Goal: Task Accomplishment & Management: Manage account settings

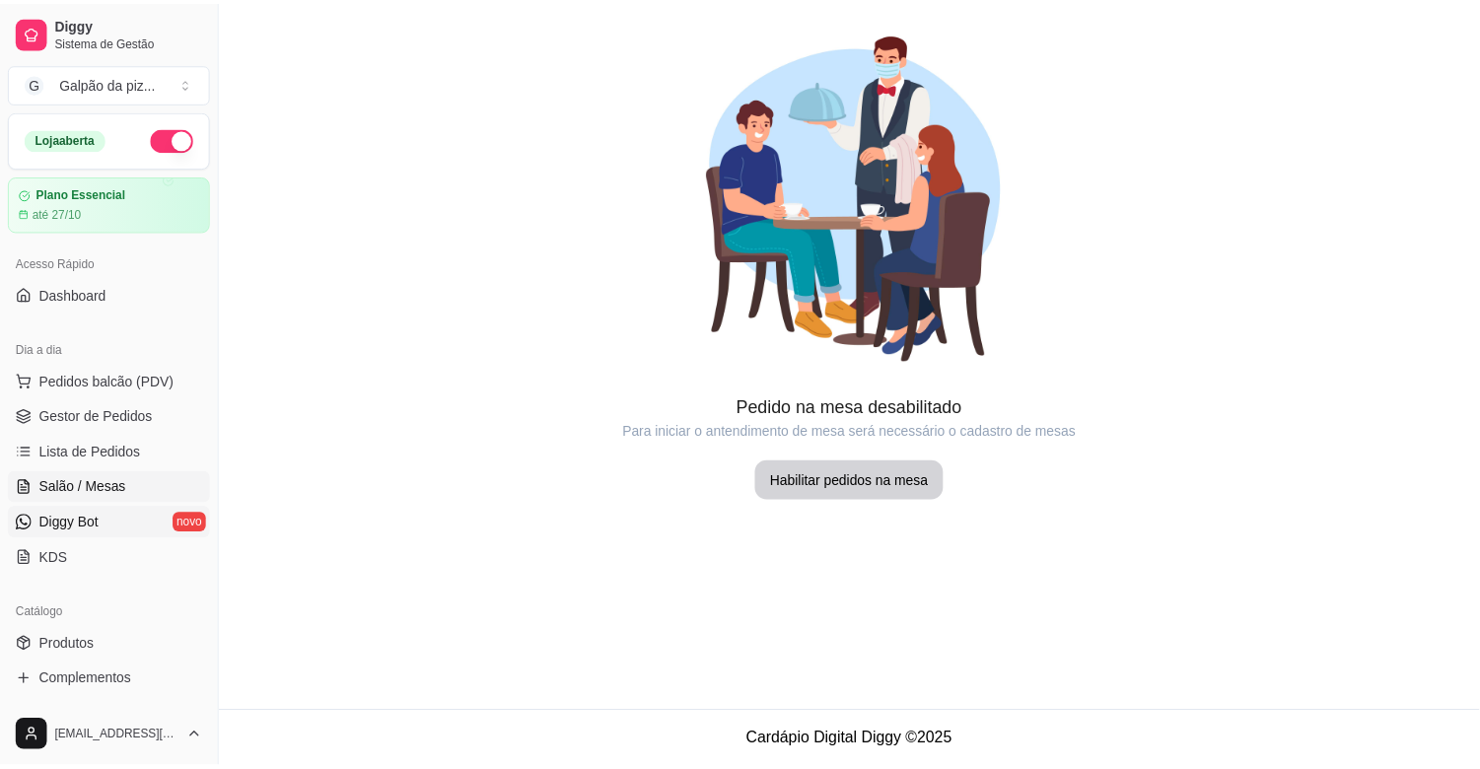
scroll to position [109, 0]
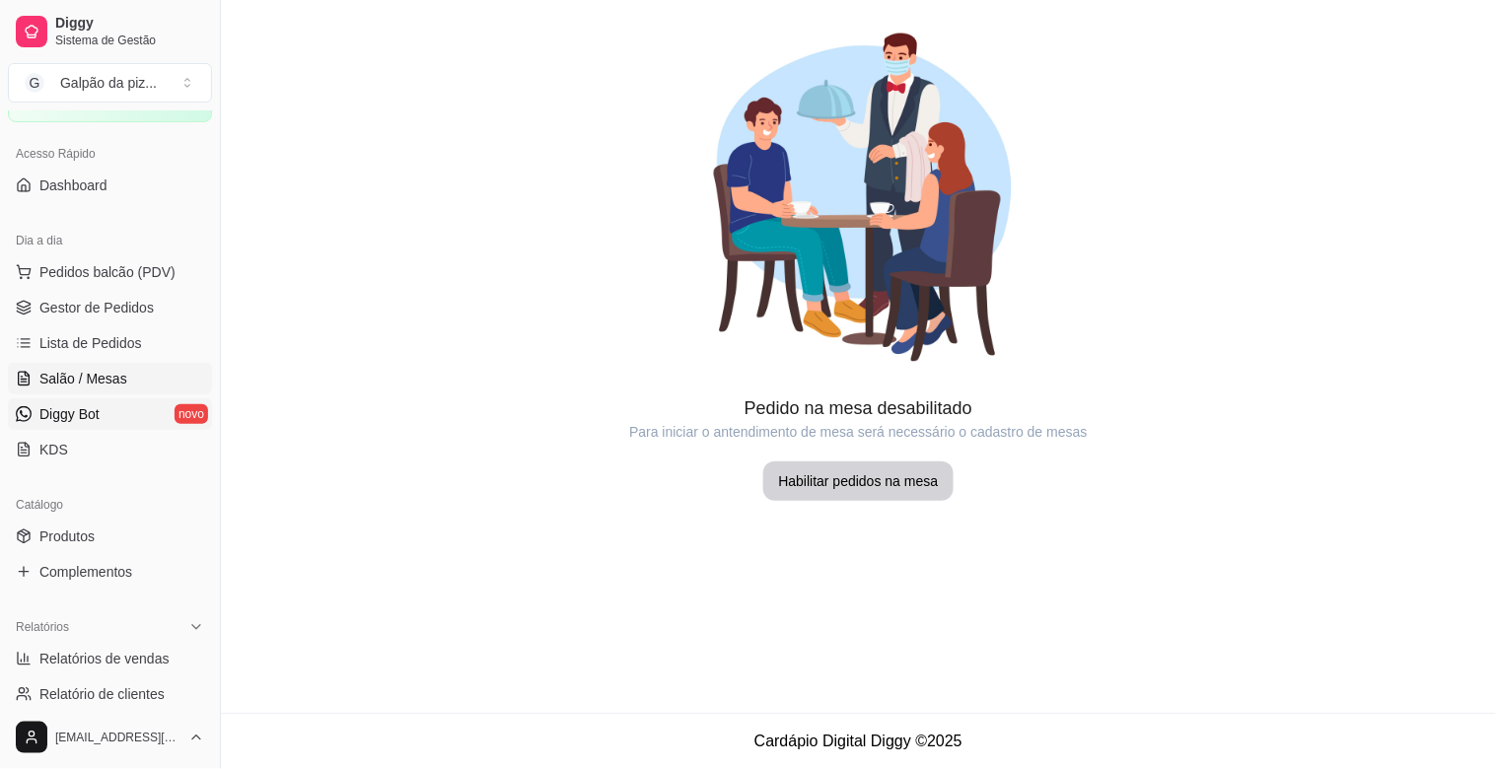
click at [110, 415] on link "Diggy Bot novo" at bounding box center [110, 414] width 204 height 32
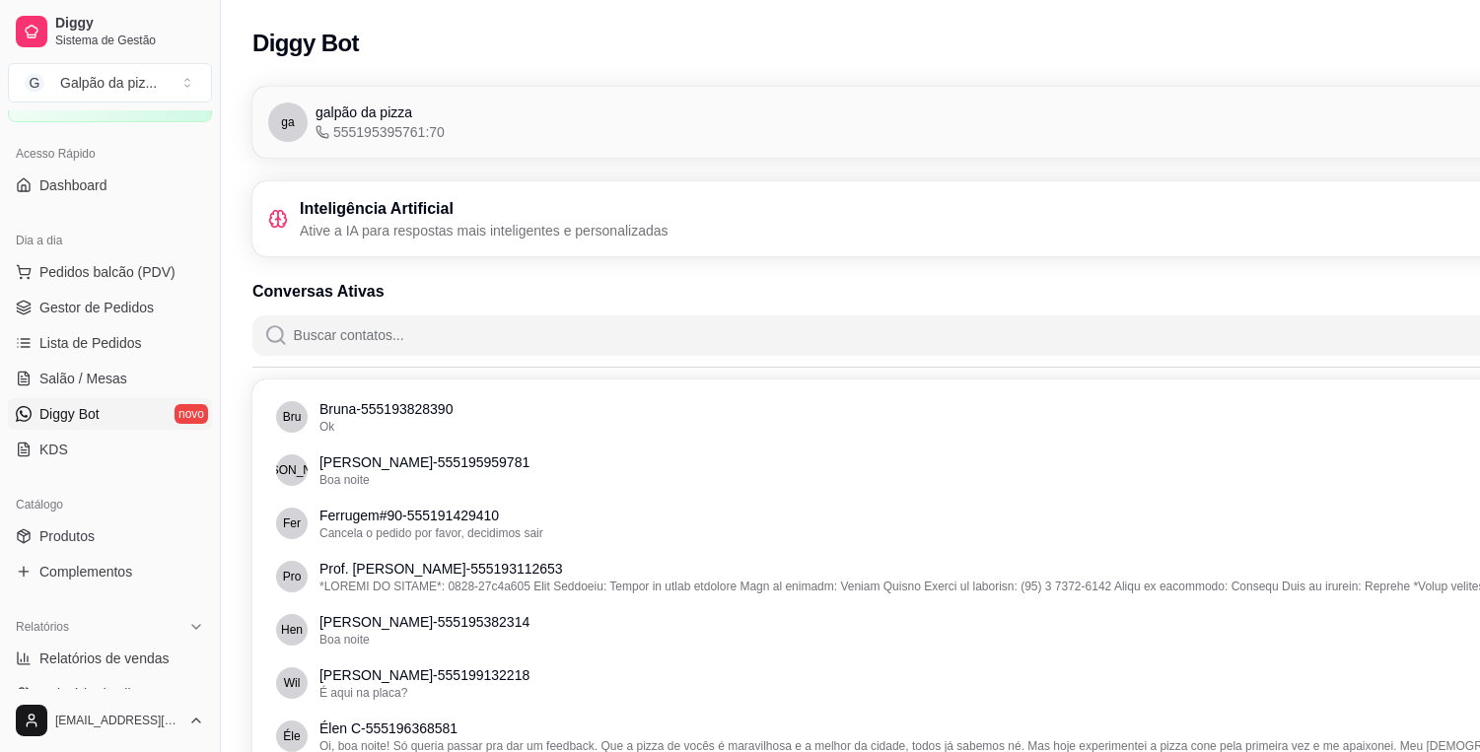
click at [920, 218] on div "Inteligência Artificial Ative a IA para respostas mais inteligentes e personali…" at bounding box center [960, 218] width 1385 height 43
click at [97, 302] on span "Gestor de Pedidos" at bounding box center [96, 308] width 114 height 20
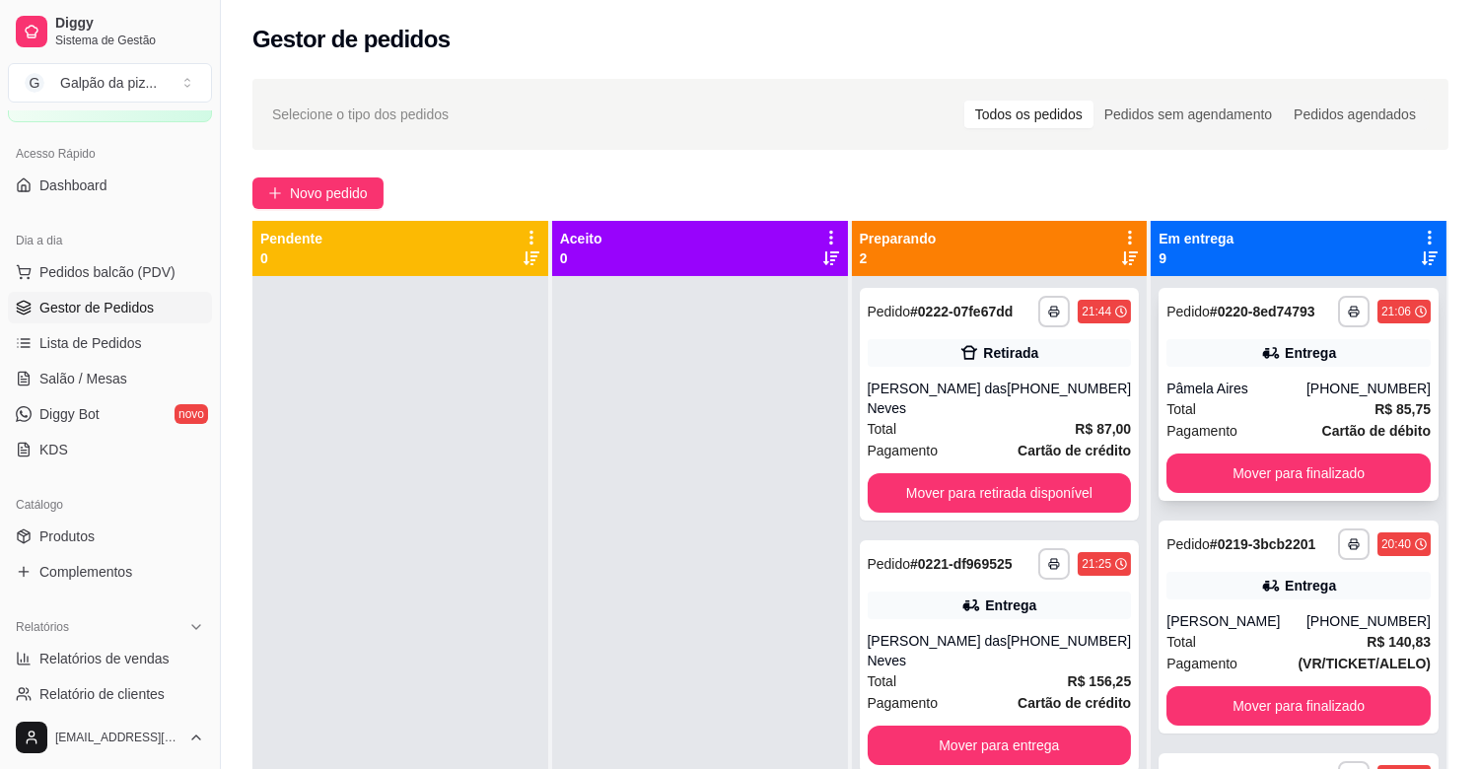
click at [1295, 397] on div "Pâmela Aires" at bounding box center [1236, 389] width 140 height 20
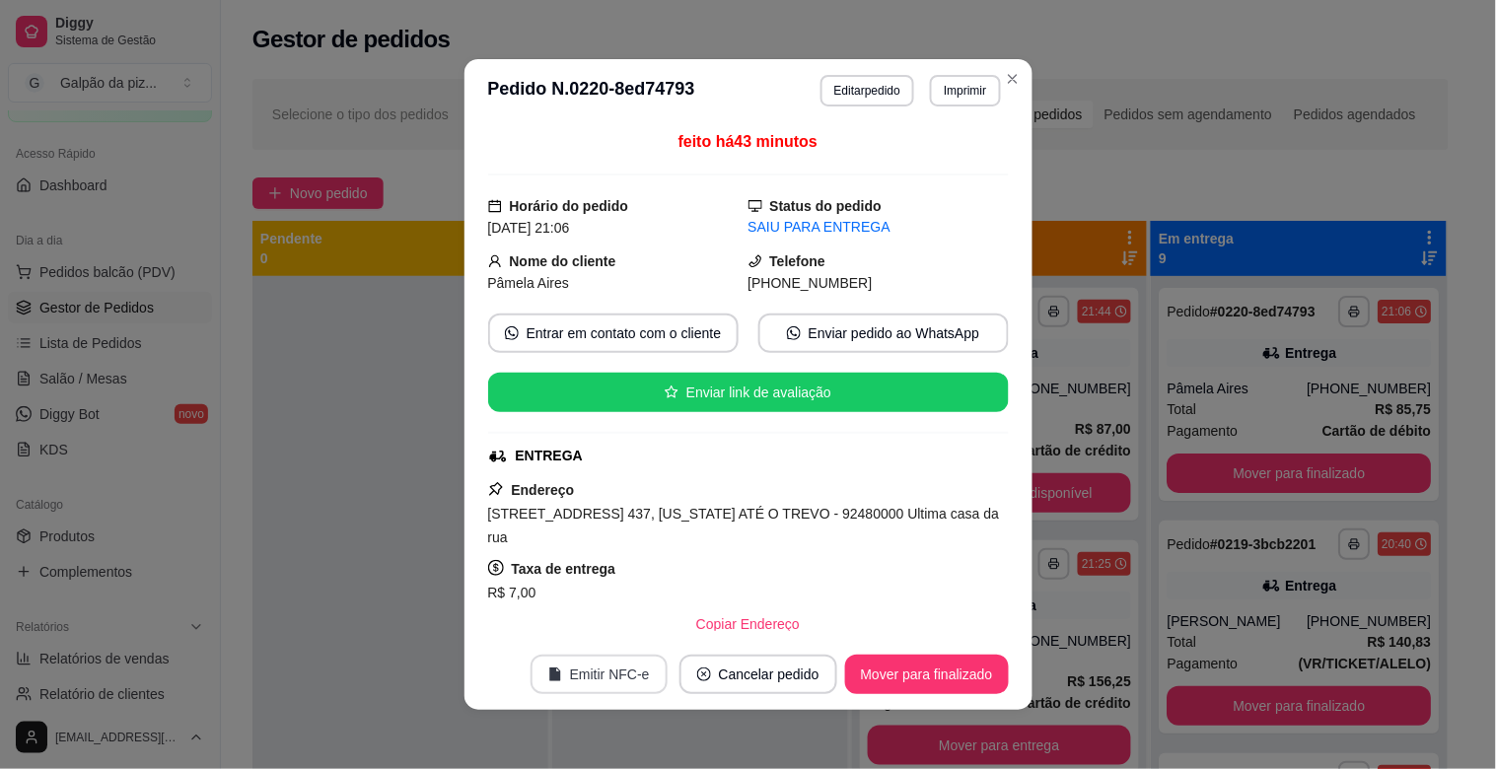
click at [569, 678] on button "Emitir NFC-e" at bounding box center [598, 674] width 137 height 39
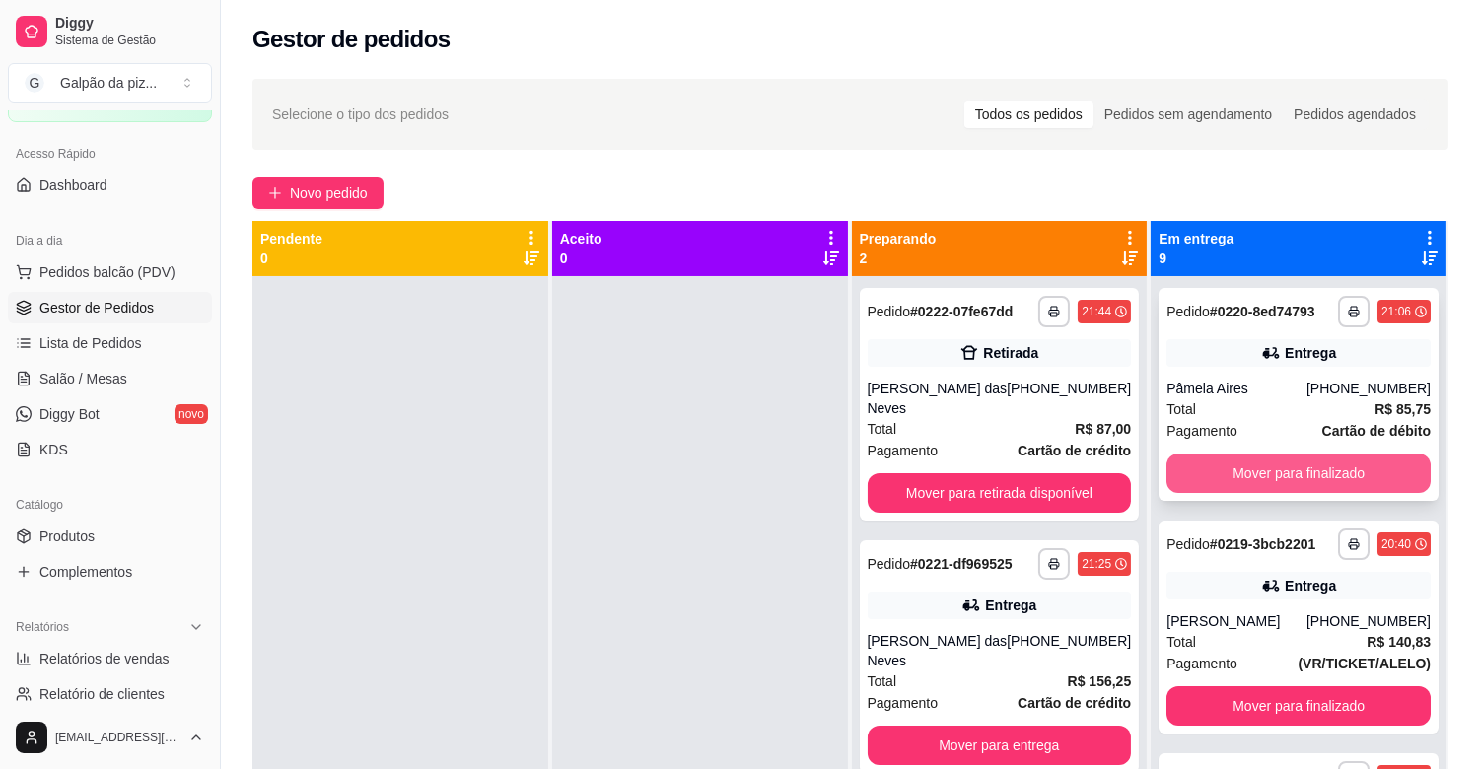
click at [1211, 470] on button "Mover para finalizado" at bounding box center [1298, 473] width 264 height 39
click at [1235, 470] on button "Mover para finalizado" at bounding box center [1298, 473] width 264 height 39
click at [1230, 412] on div "Total R$ 107,25" at bounding box center [1298, 409] width 264 height 22
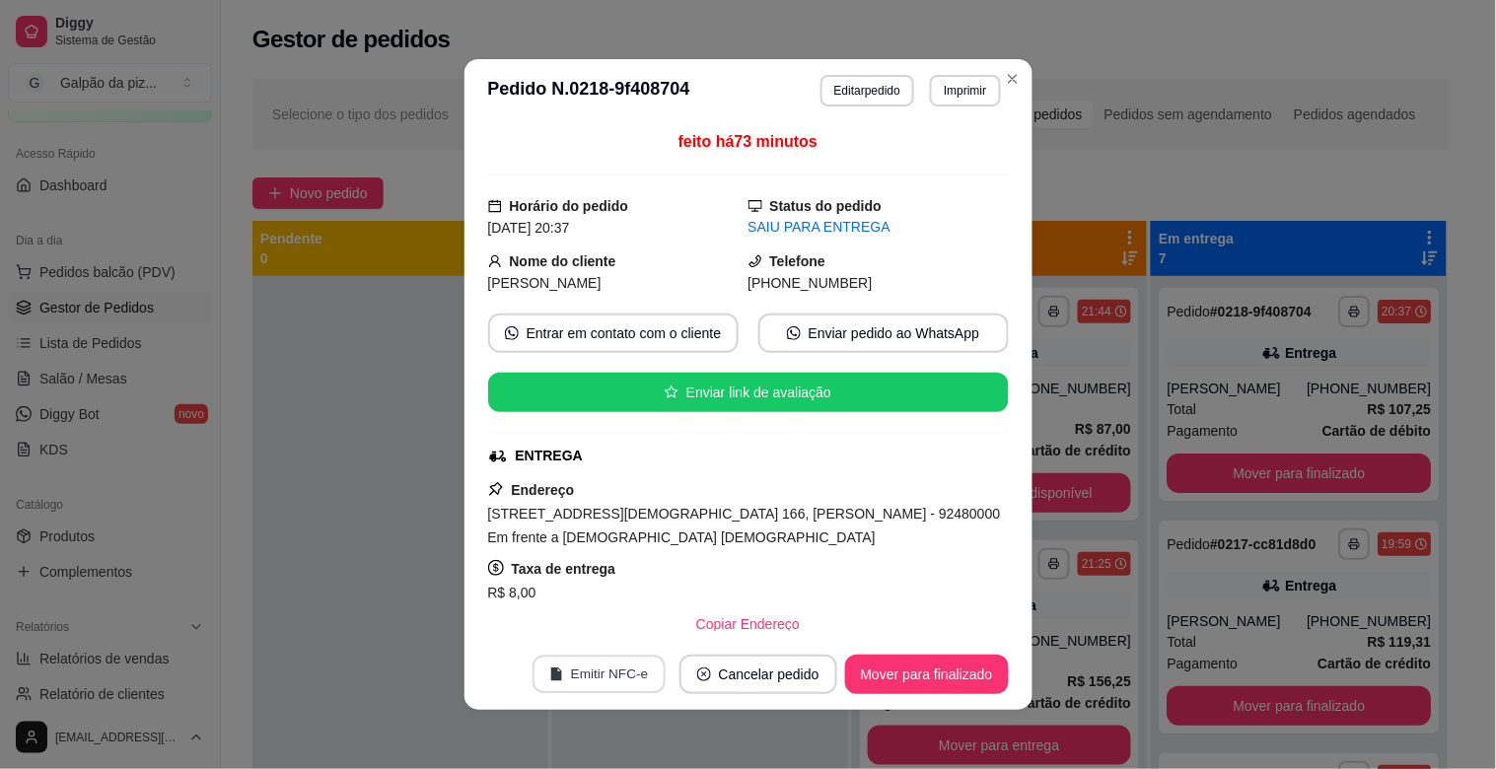
click at [615, 672] on button "Emitir NFC-e" at bounding box center [598, 675] width 133 height 38
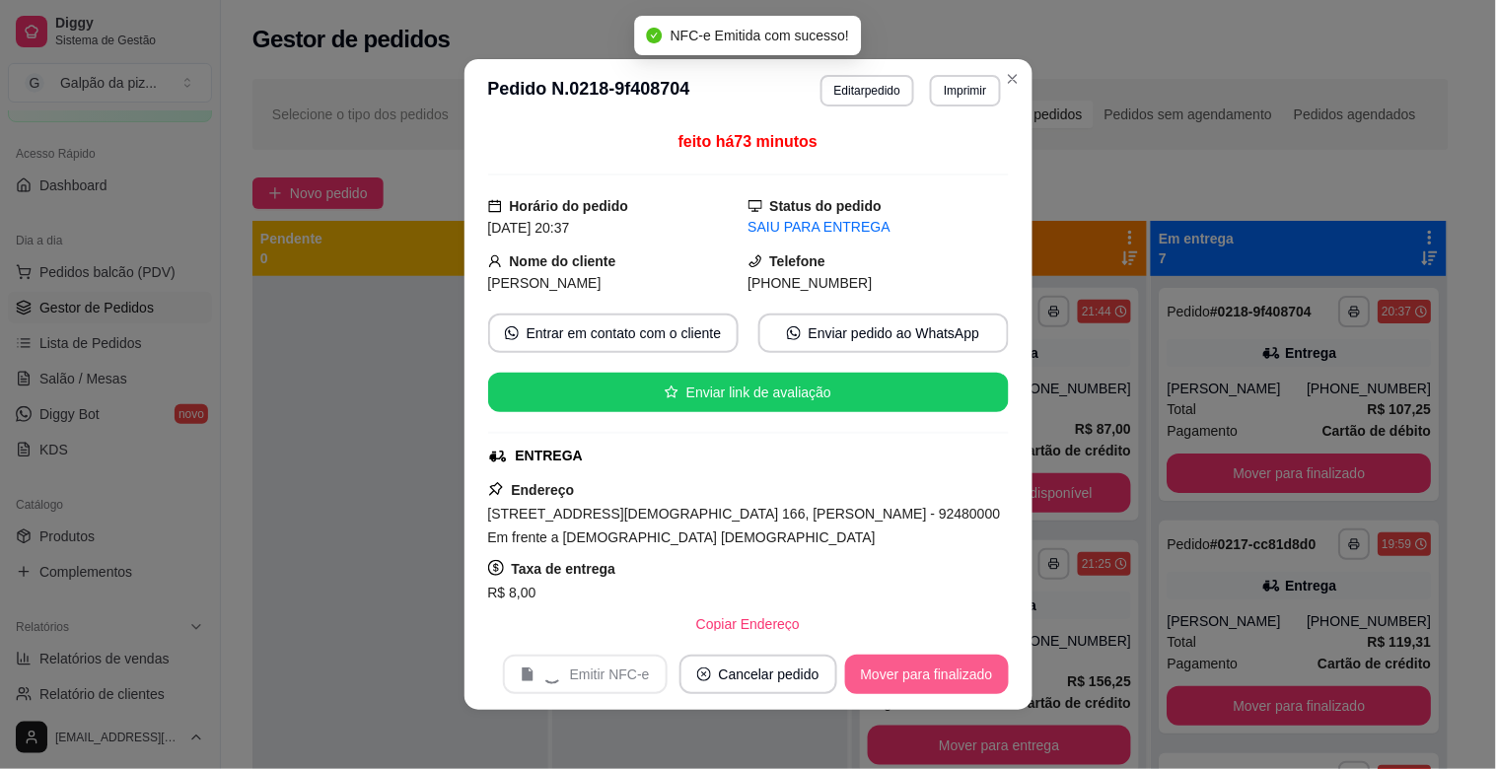
click at [925, 680] on button "Mover para finalizado" at bounding box center [927, 674] width 164 height 39
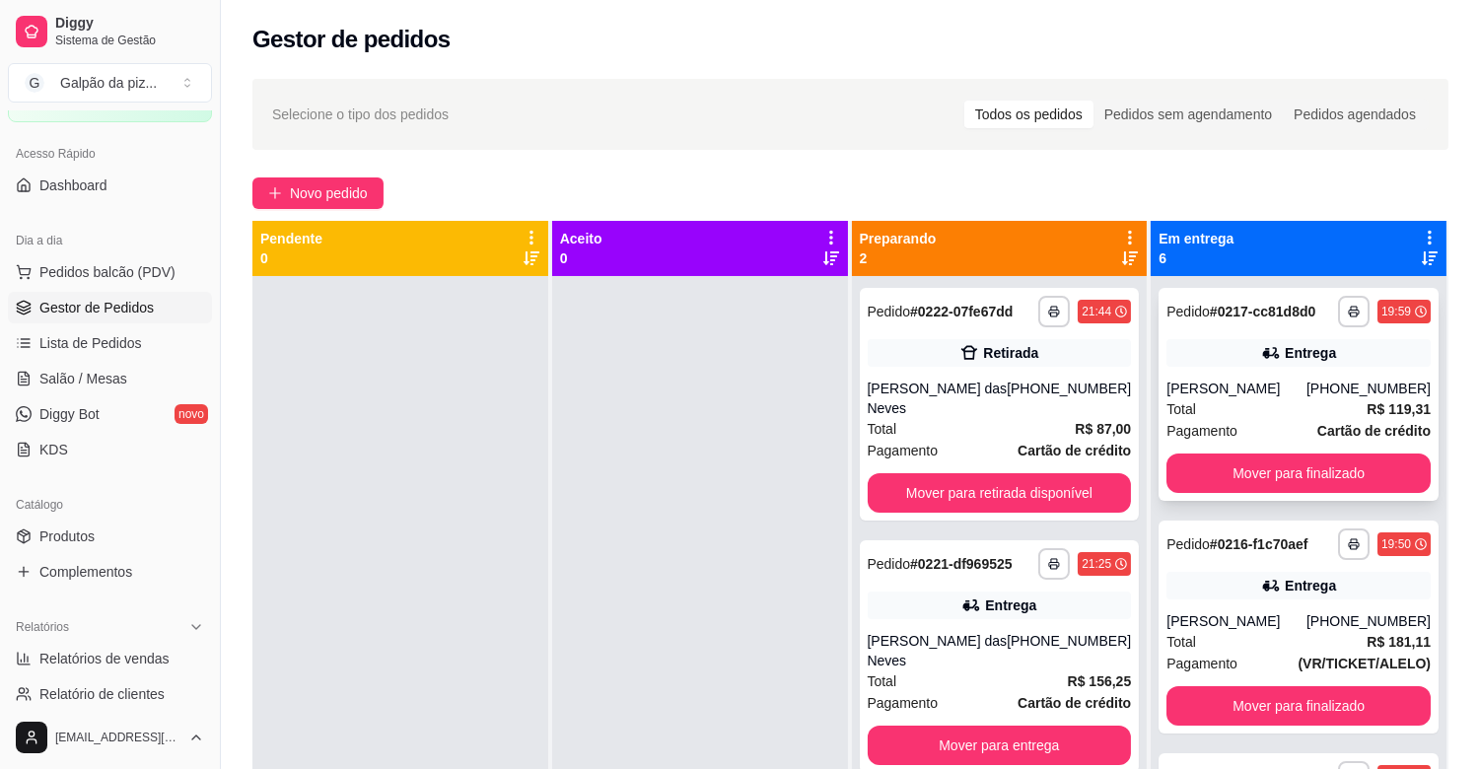
click at [1262, 388] on div "[PERSON_NAME]" at bounding box center [1236, 389] width 140 height 20
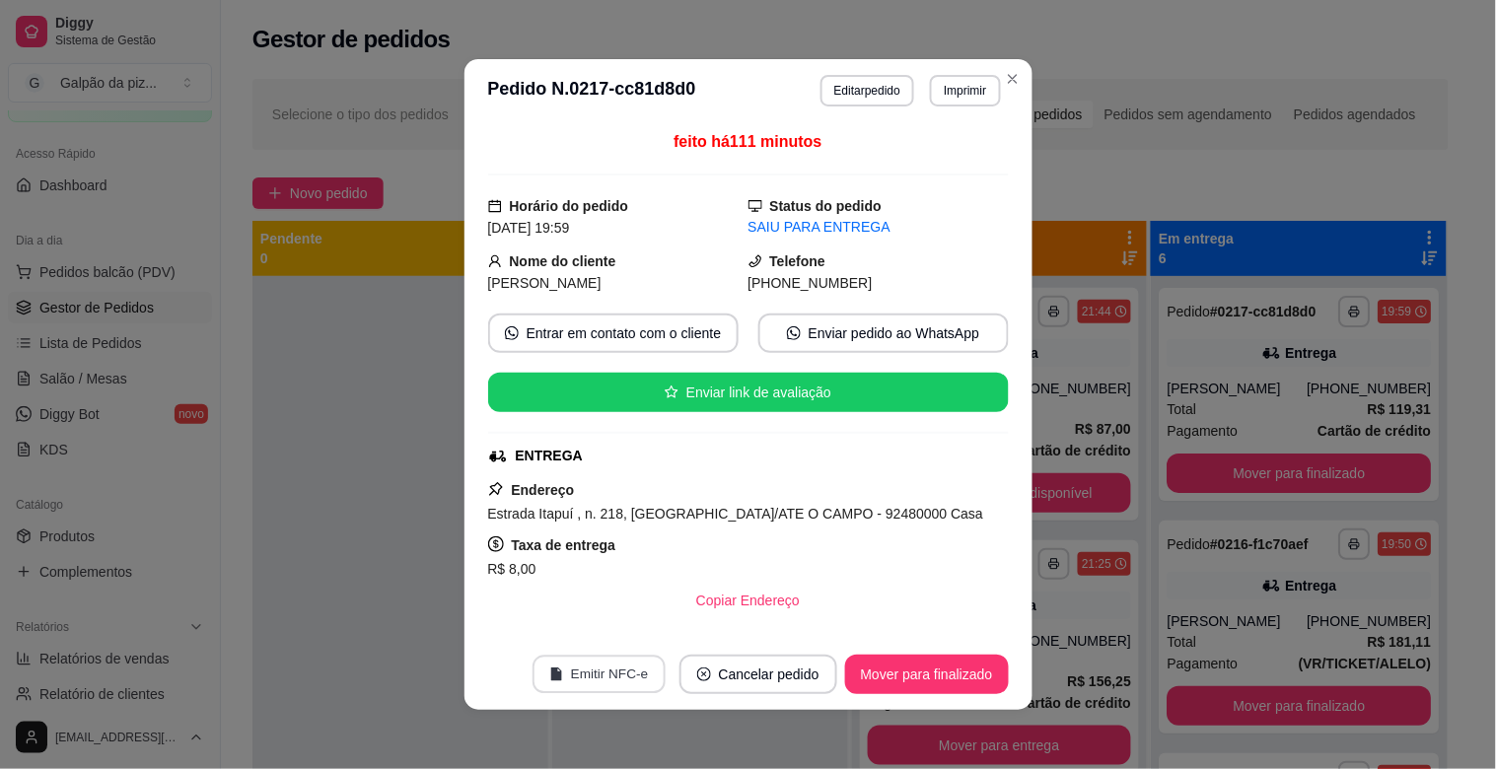
click at [622, 673] on button "Emitir NFC-e" at bounding box center [598, 675] width 133 height 38
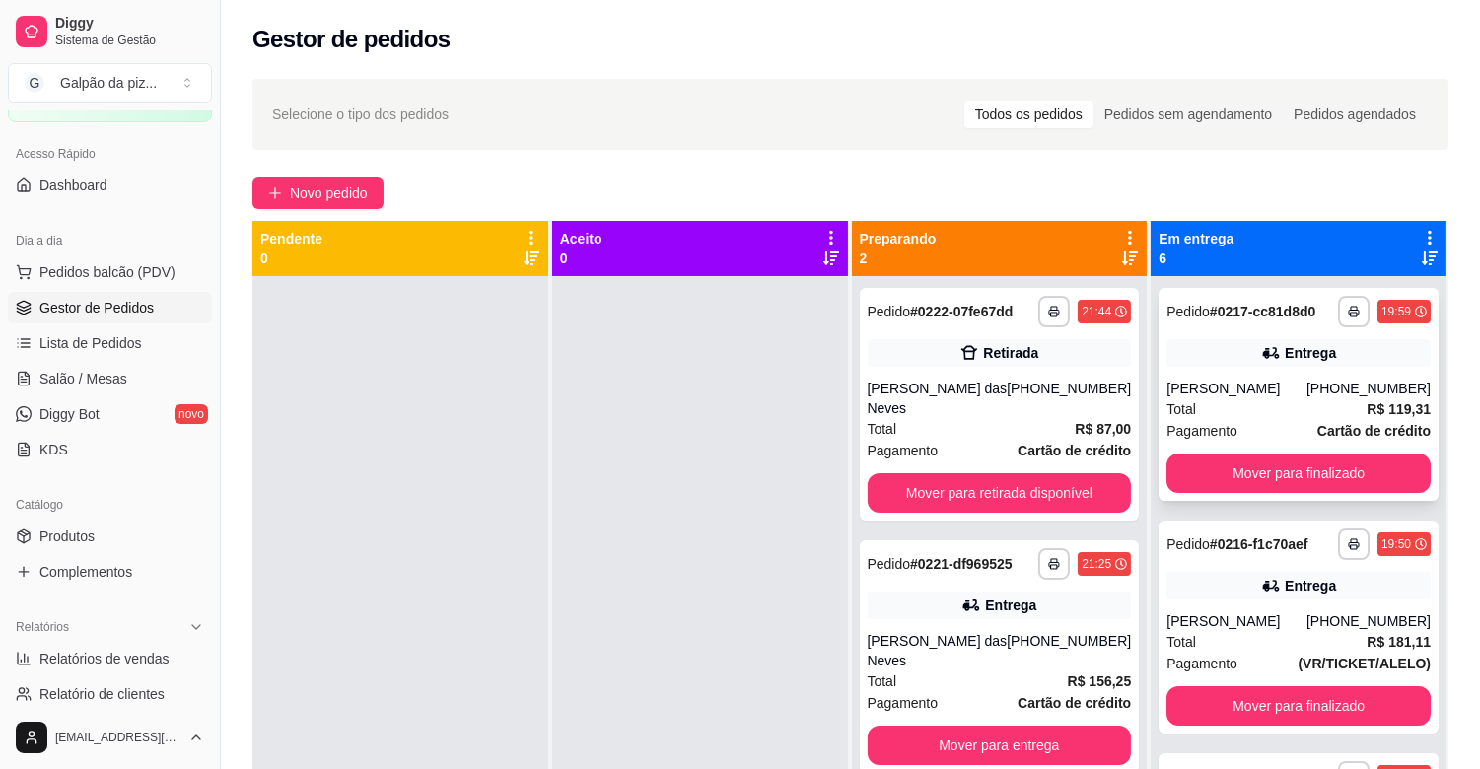
click at [1232, 414] on div "Total R$ 119,31" at bounding box center [1298, 409] width 264 height 22
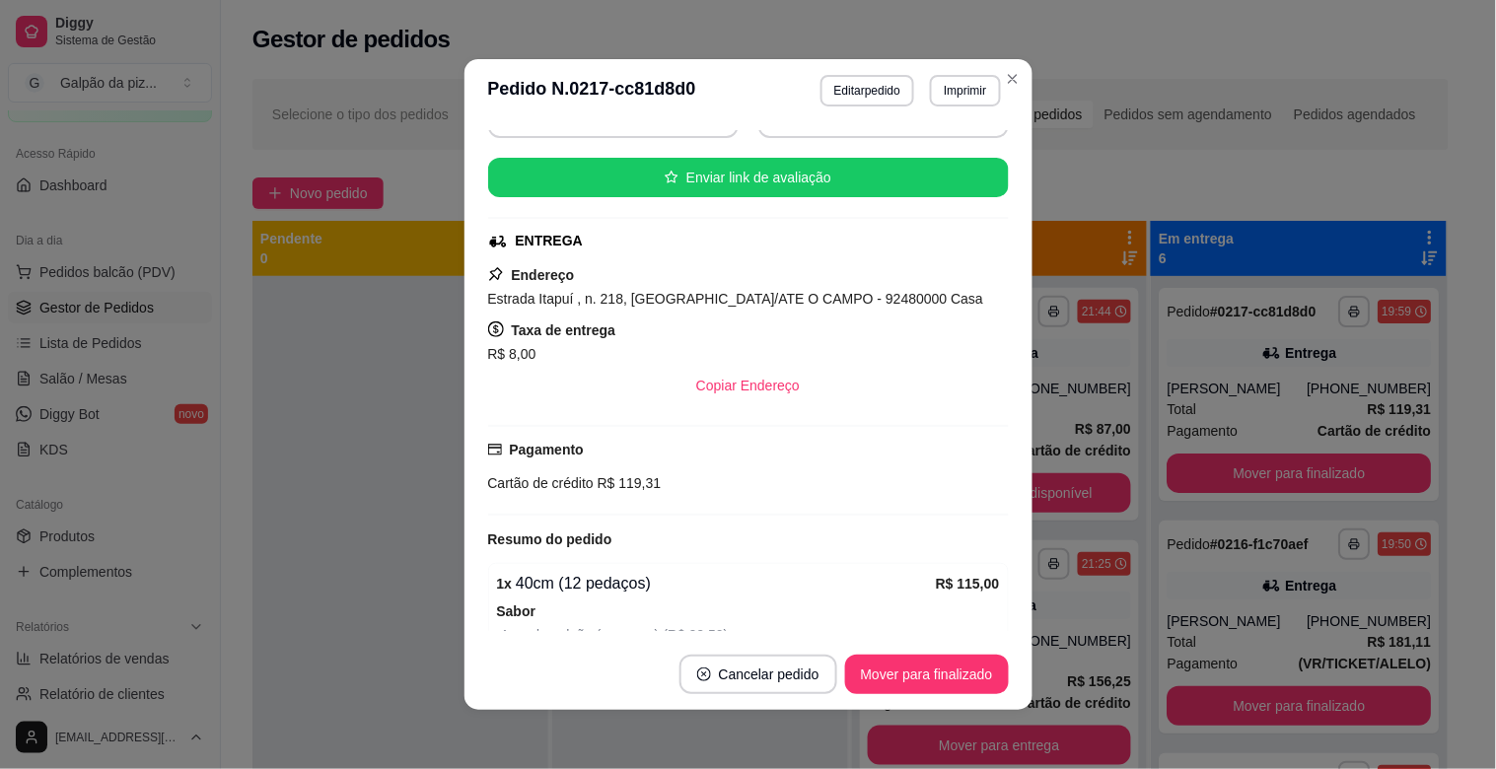
scroll to position [219, 0]
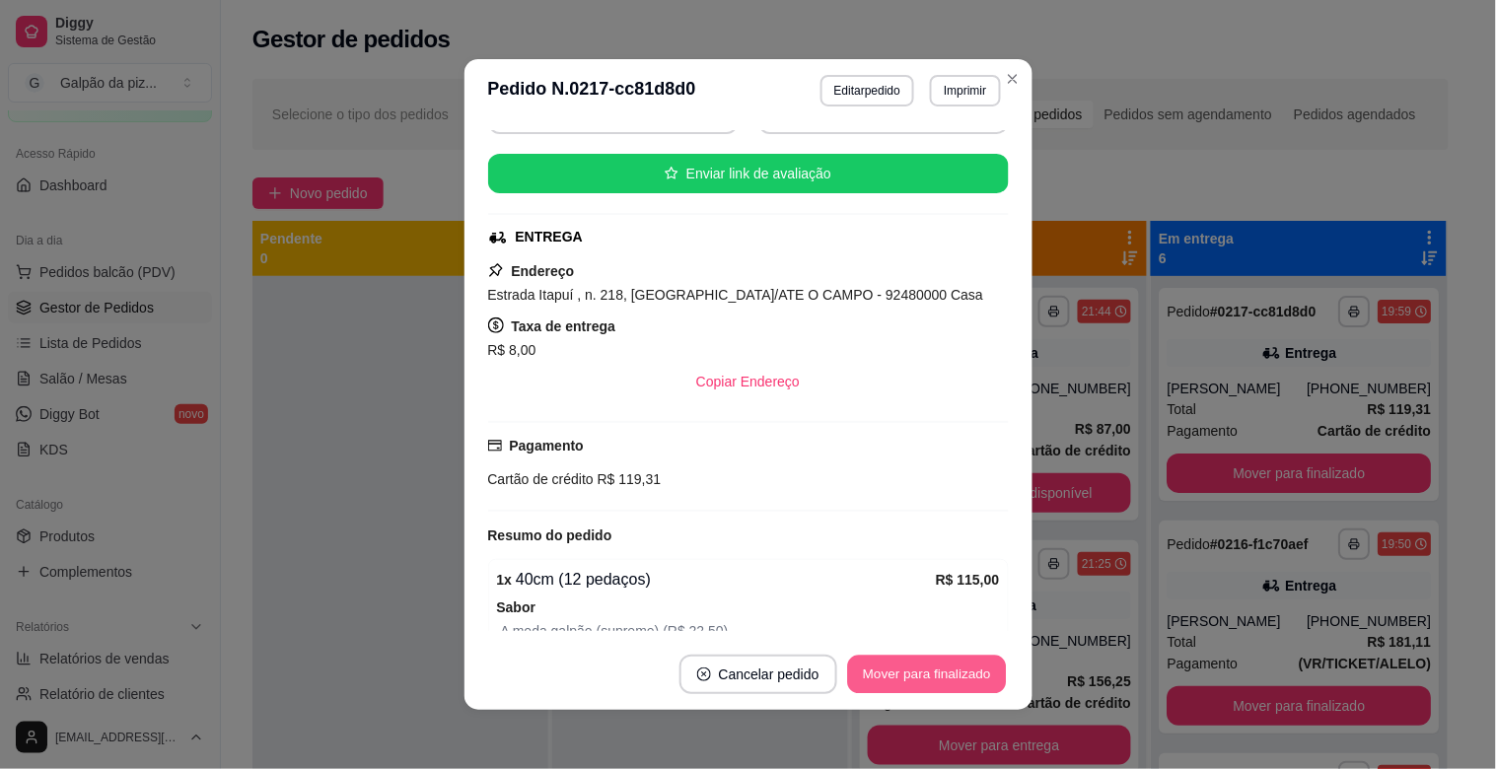
click at [908, 662] on button "Mover para finalizado" at bounding box center [926, 675] width 159 height 38
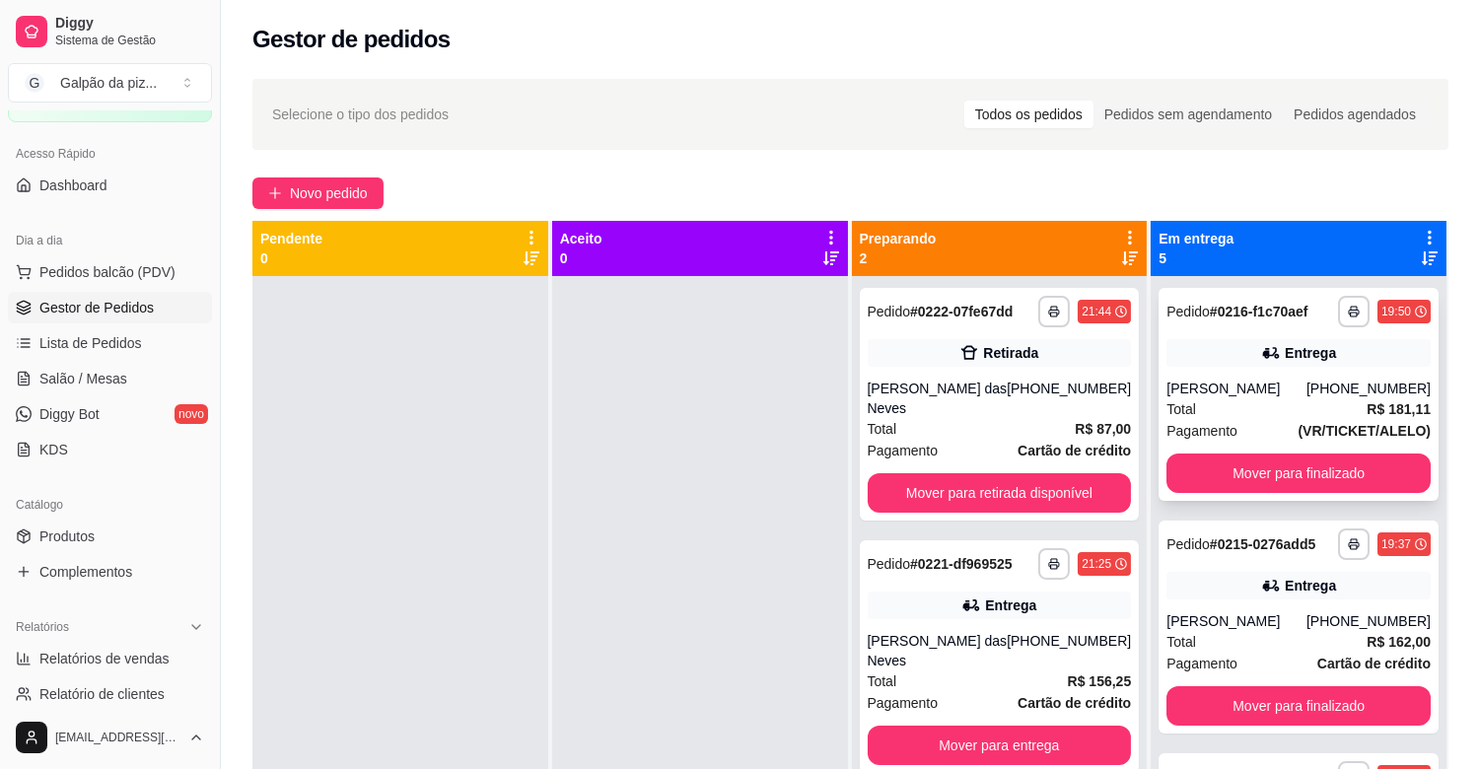
click at [1246, 386] on div "[PERSON_NAME]" at bounding box center [1236, 389] width 140 height 20
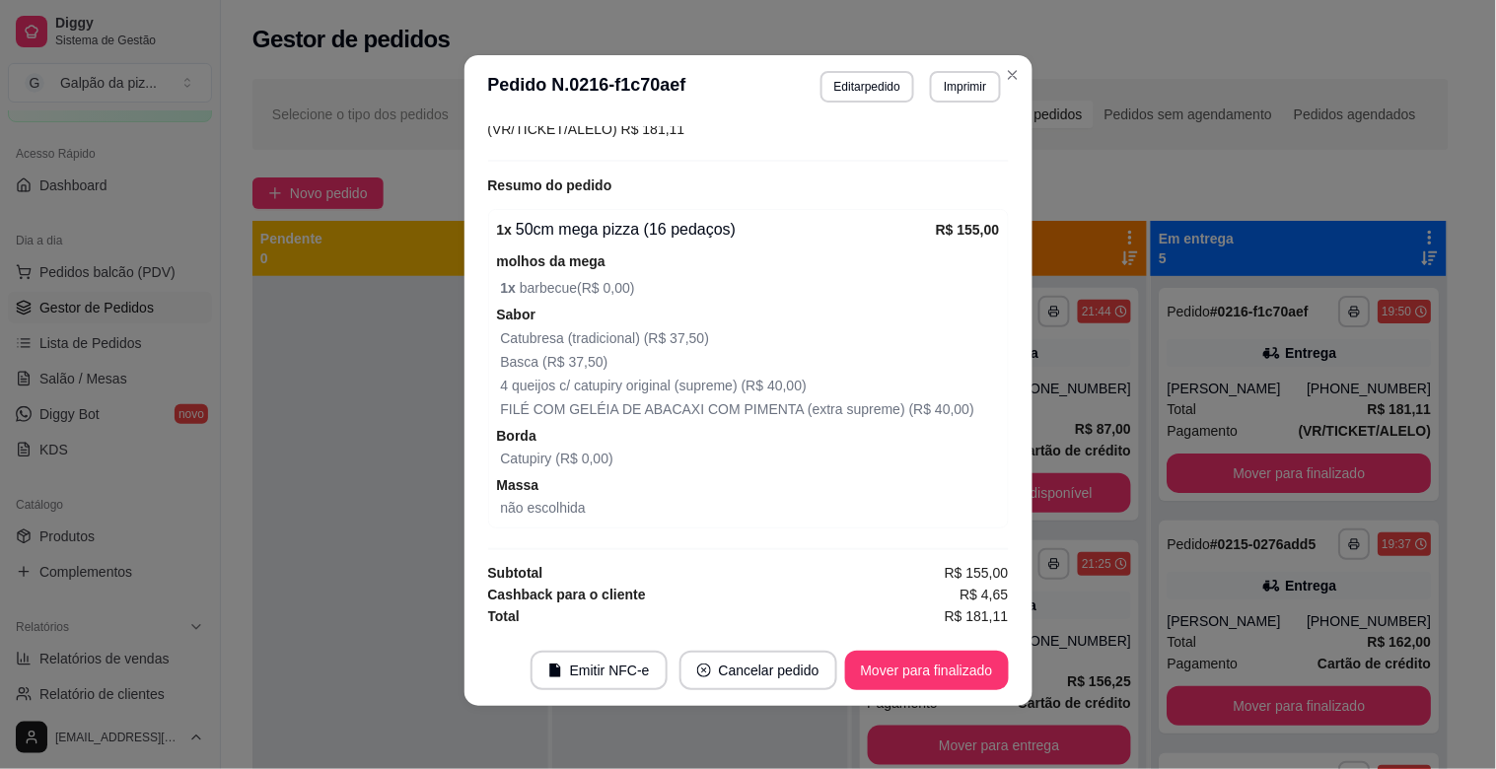
scroll to position [239, 0]
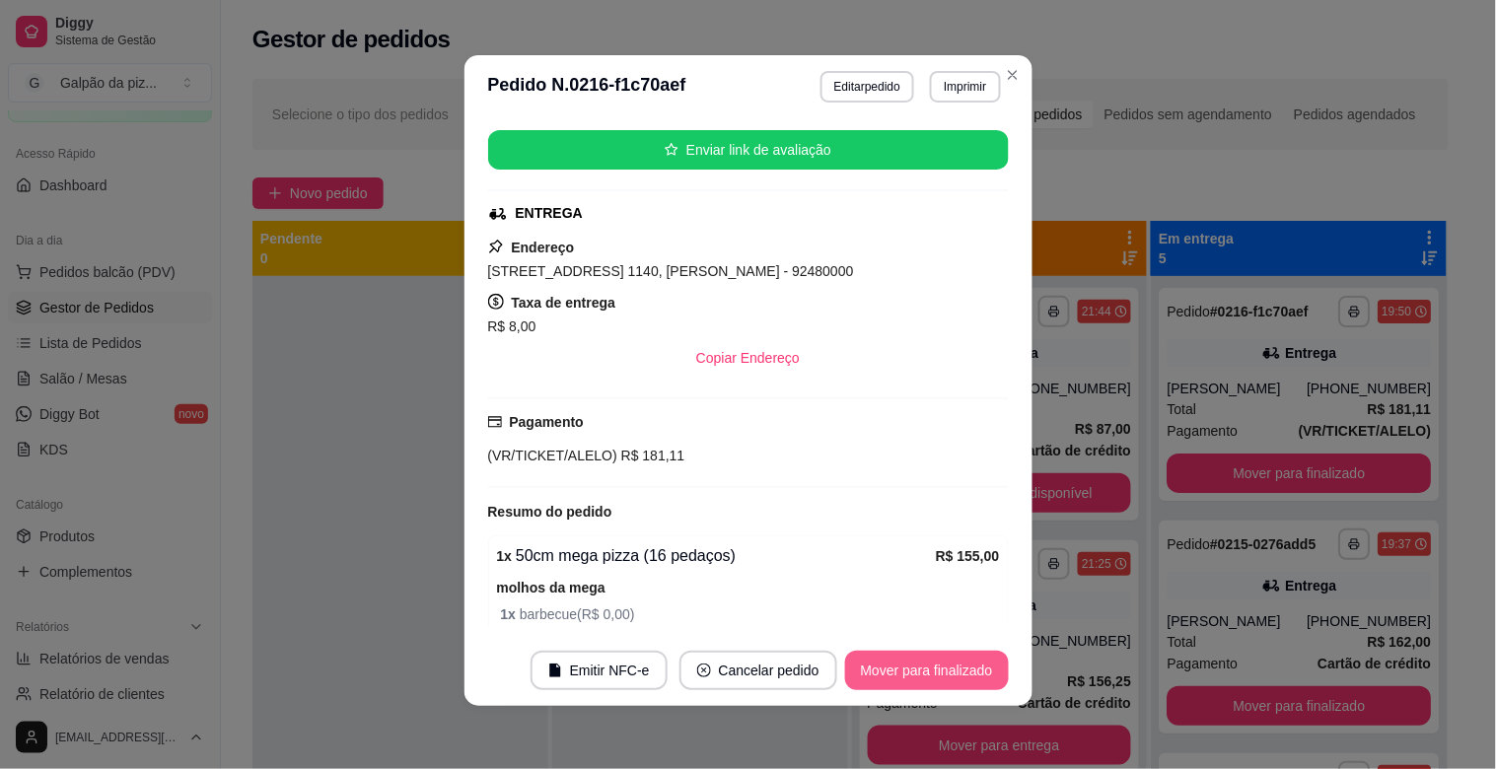
click at [904, 668] on button "Mover para finalizado" at bounding box center [927, 670] width 164 height 39
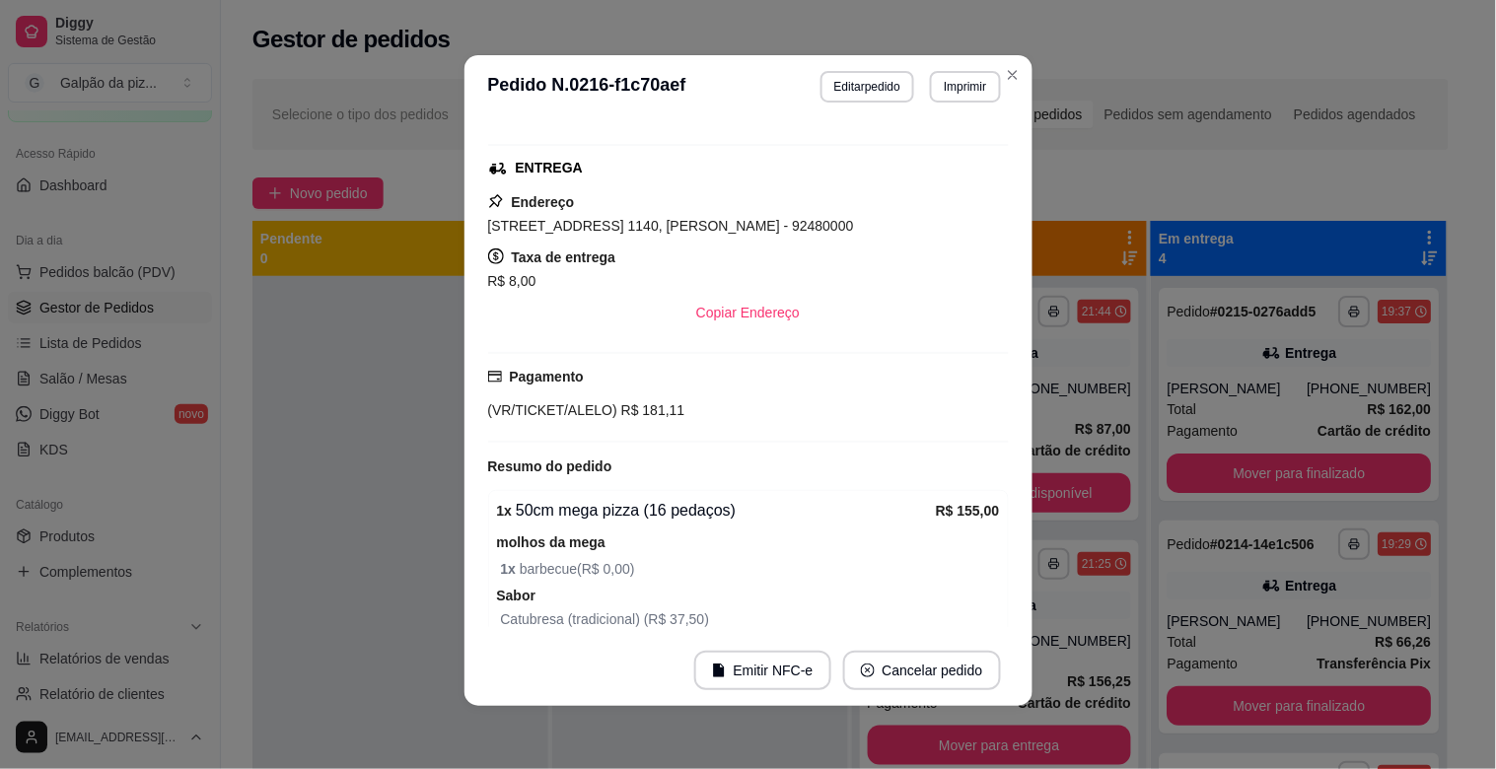
scroll to position [192, 0]
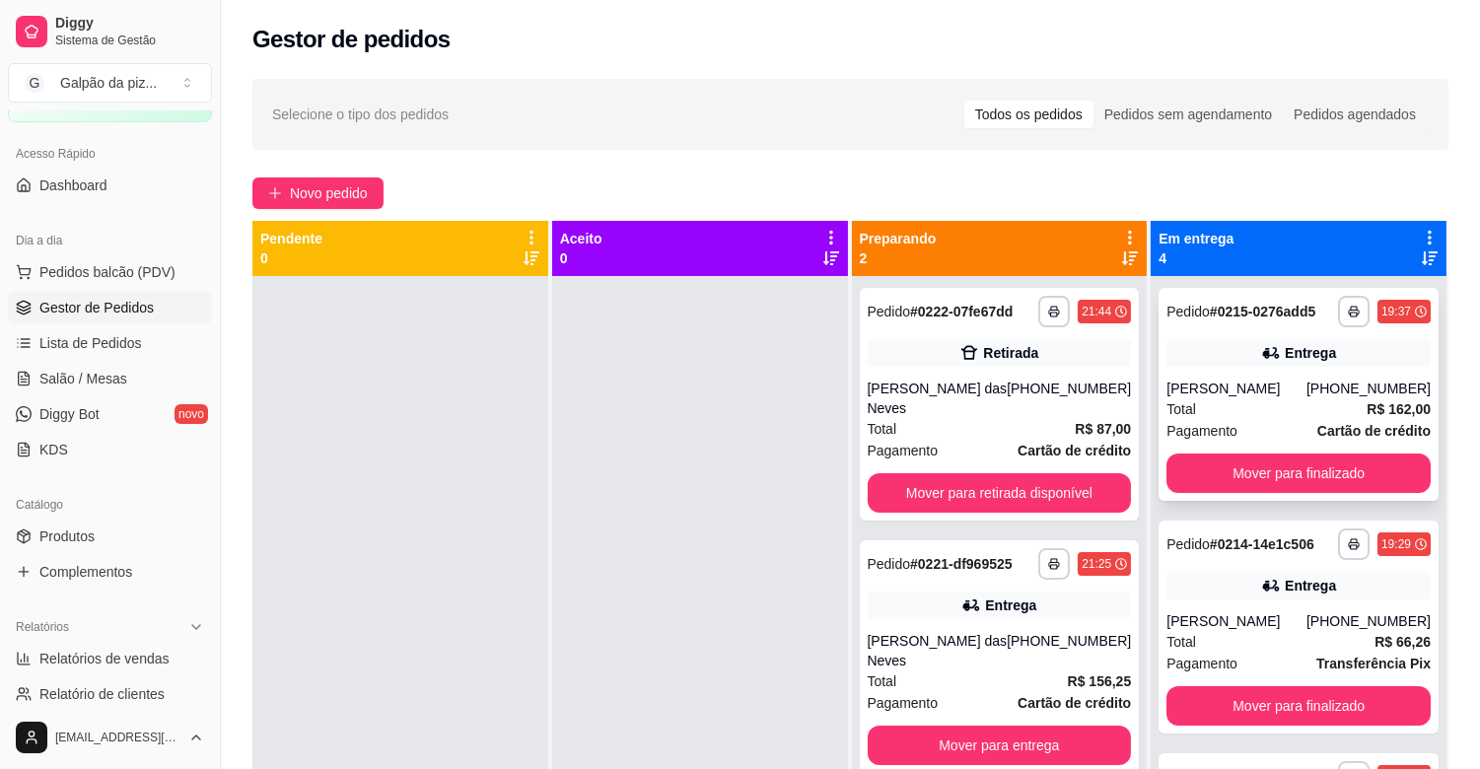
click at [1240, 407] on div "Total R$ 162,00" at bounding box center [1298, 409] width 264 height 22
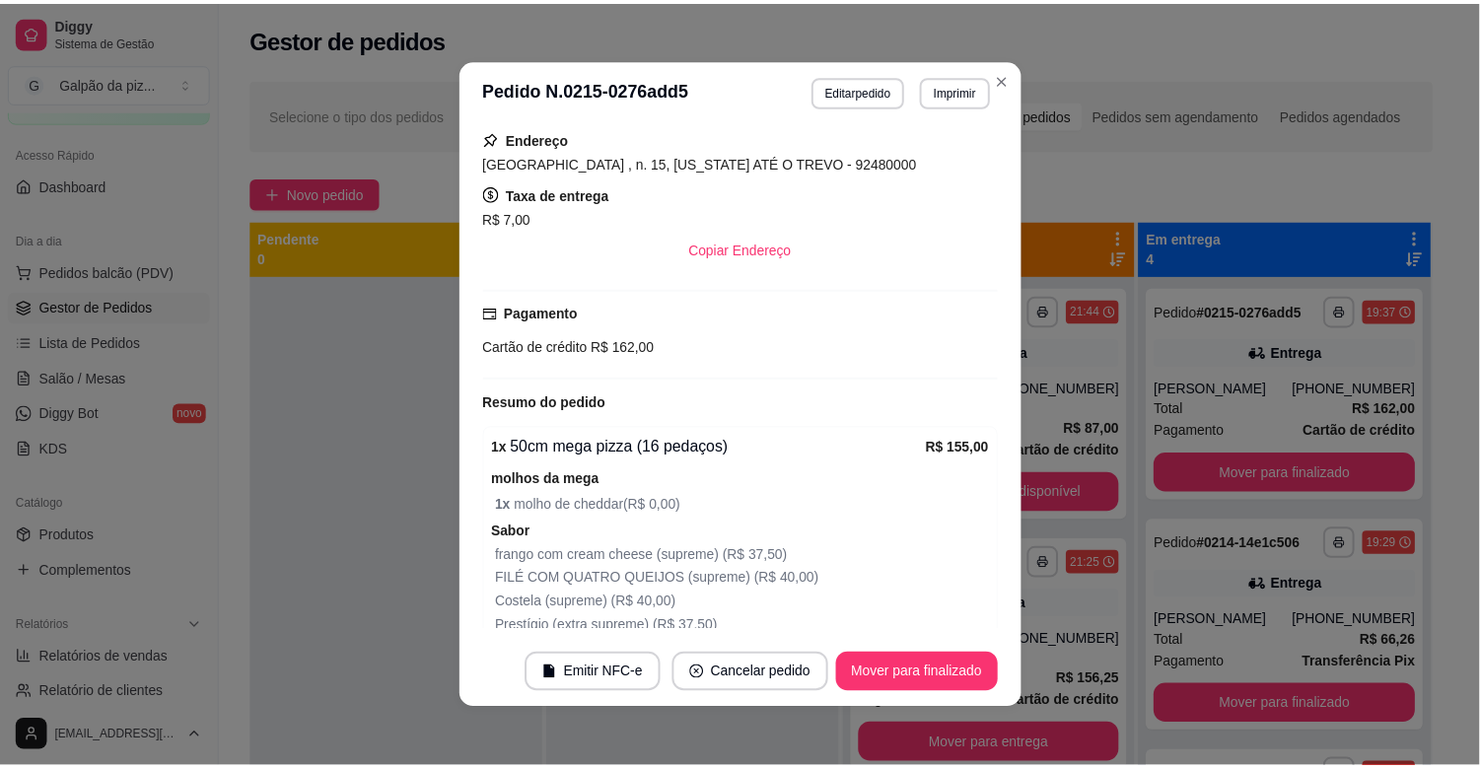
scroll to position [219, 0]
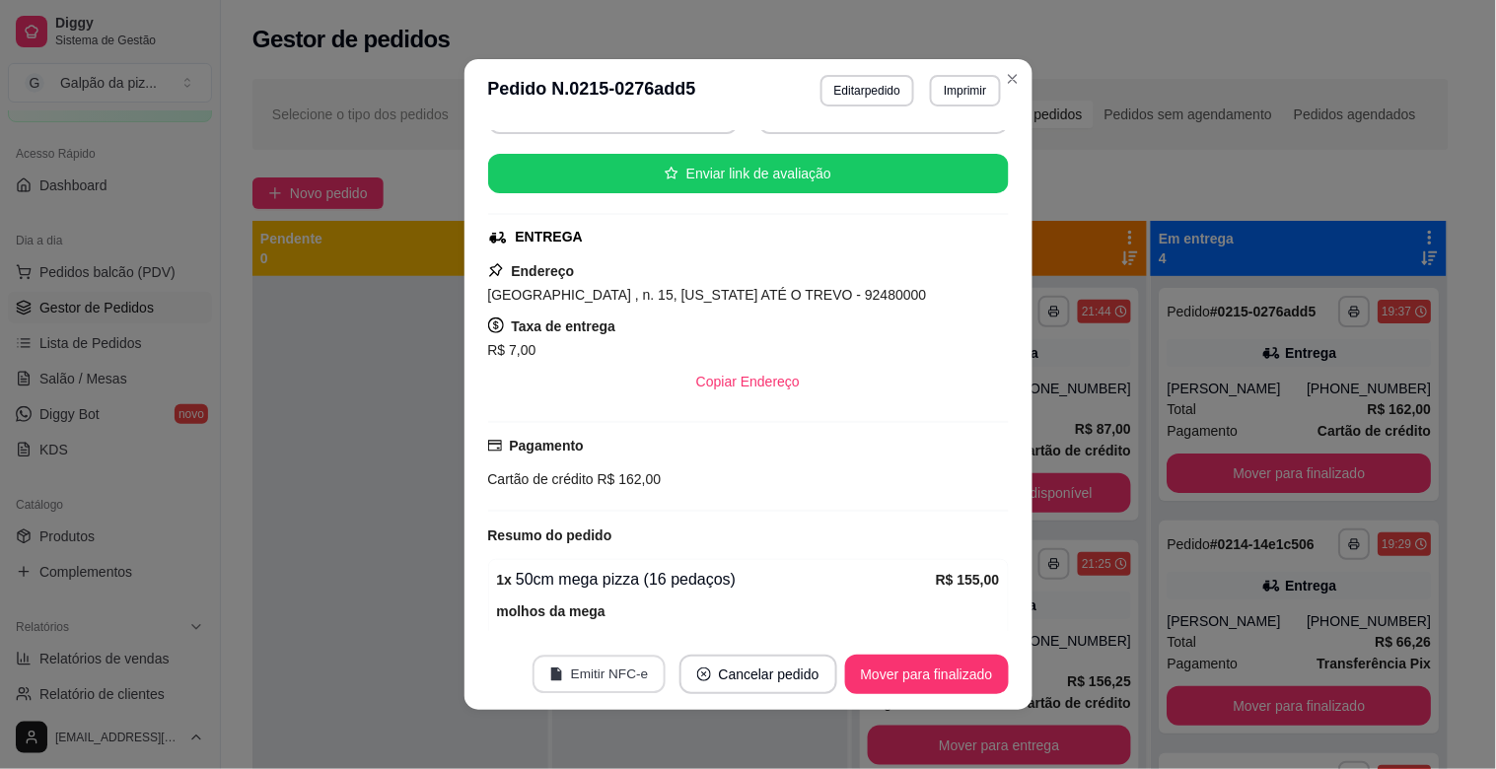
click at [643, 662] on button "Emitir NFC-e" at bounding box center [598, 675] width 133 height 38
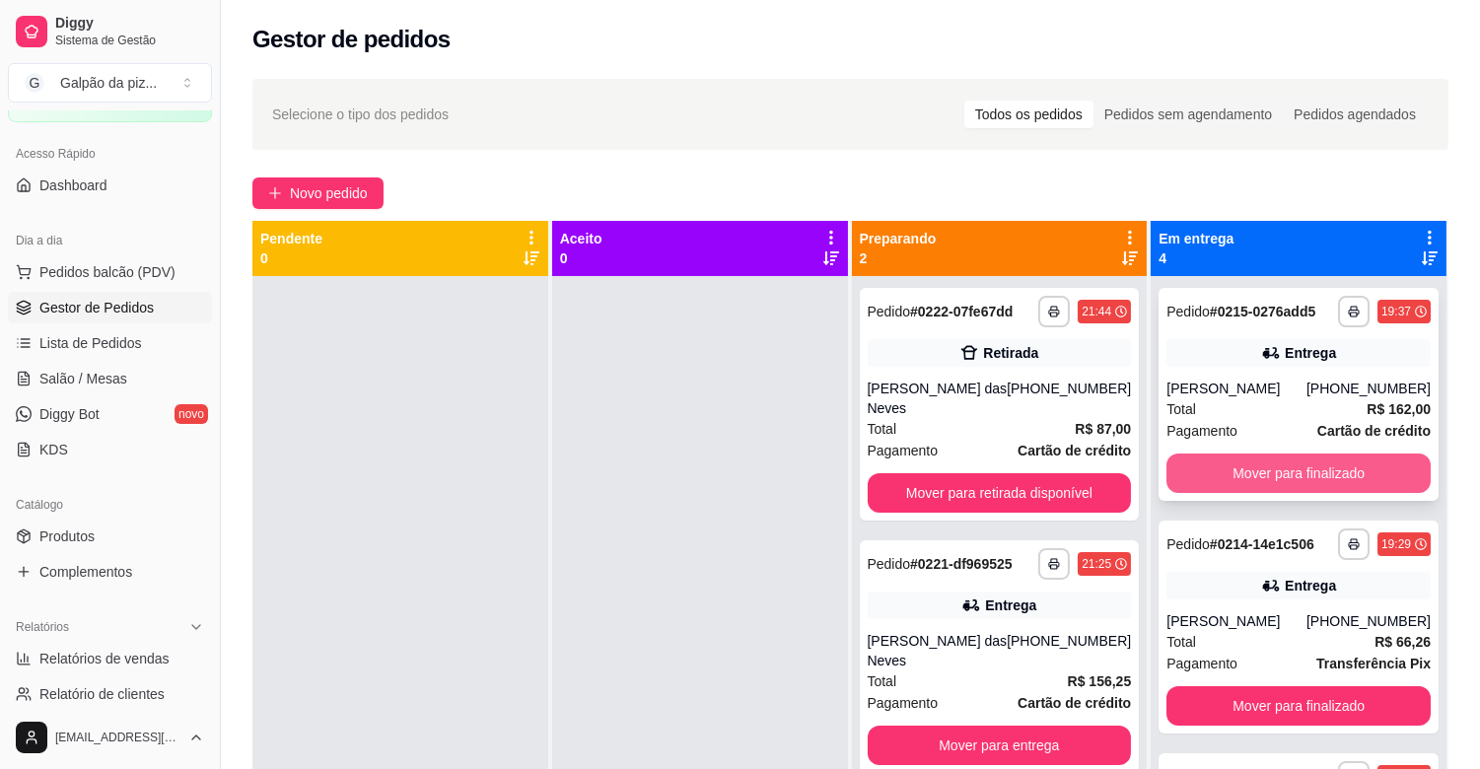
click at [1195, 474] on button "Mover para finalizado" at bounding box center [1298, 473] width 264 height 39
click at [1197, 396] on div "[PERSON_NAME]" at bounding box center [1236, 389] width 140 height 20
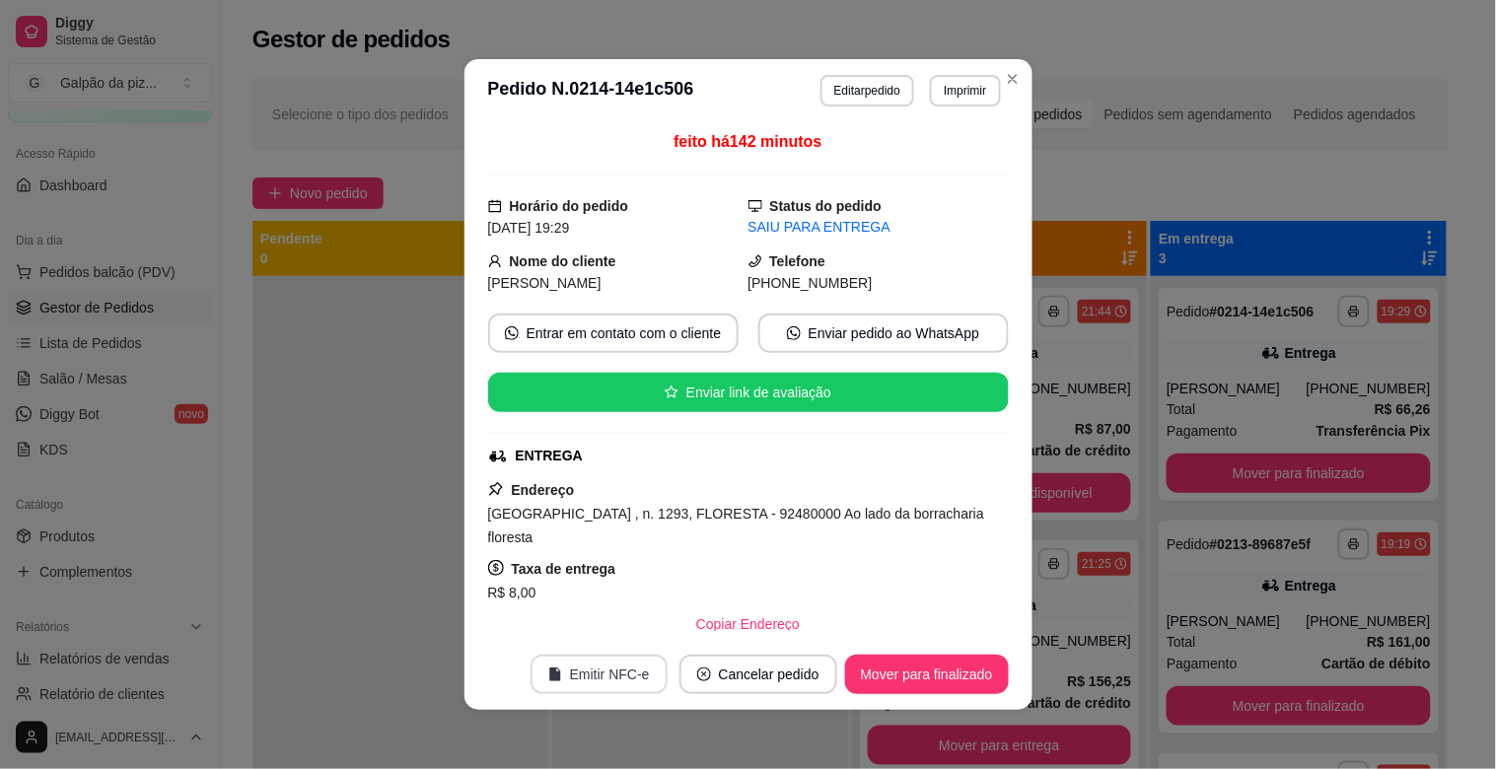
click at [590, 672] on button "Emitir NFC-e" at bounding box center [598, 674] width 137 height 39
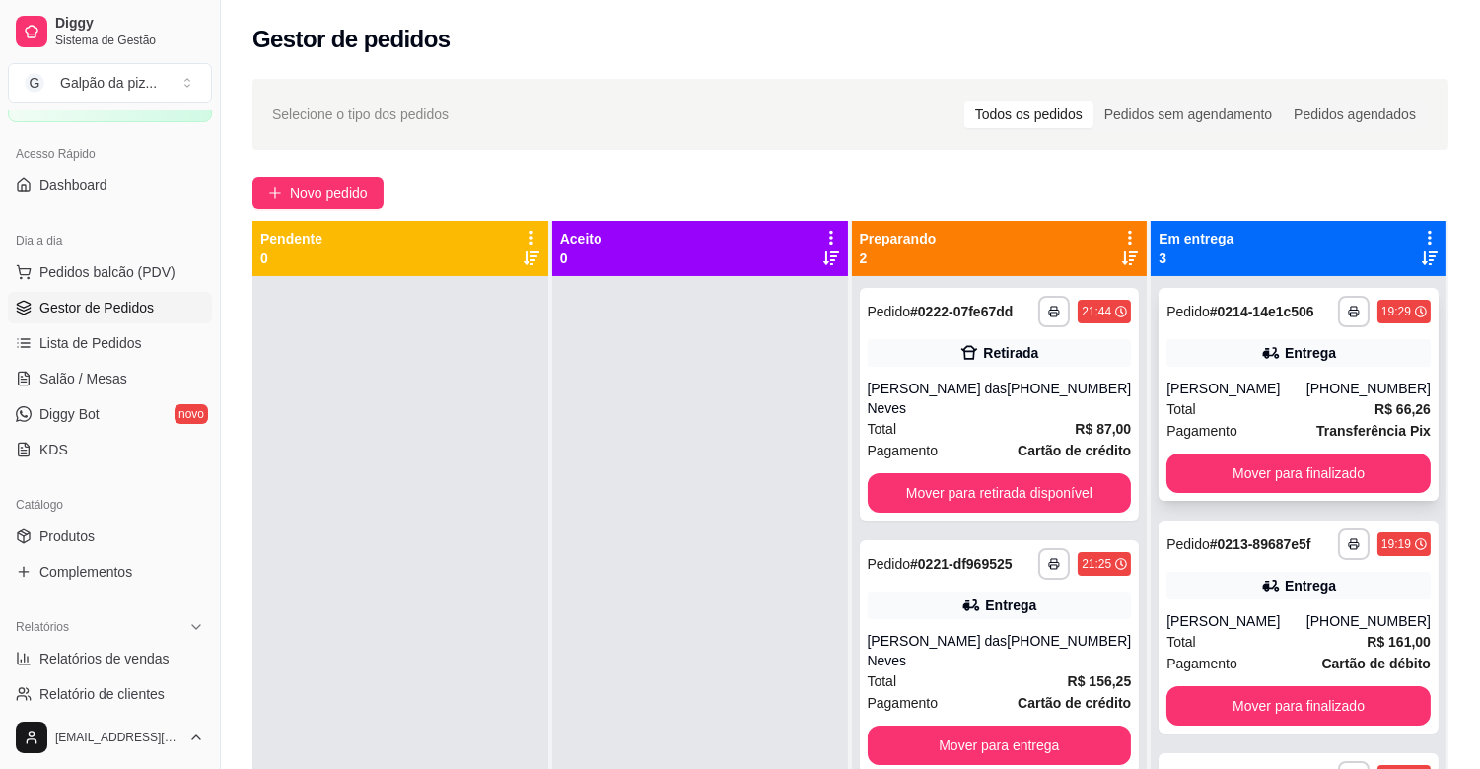
click at [1218, 410] on div "Total R$ 66,26" at bounding box center [1298, 409] width 264 height 22
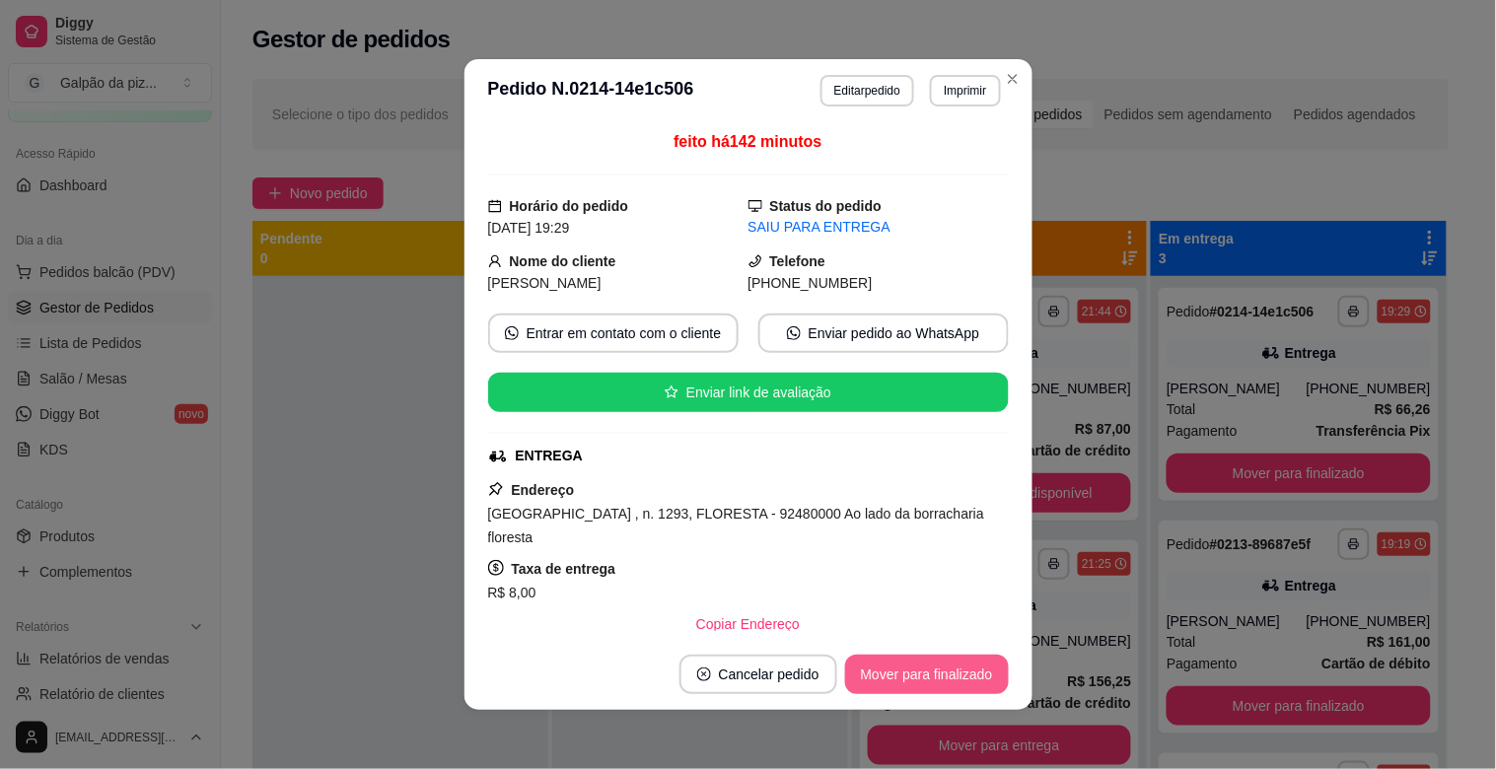
click at [890, 668] on button "Mover para finalizado" at bounding box center [927, 674] width 164 height 39
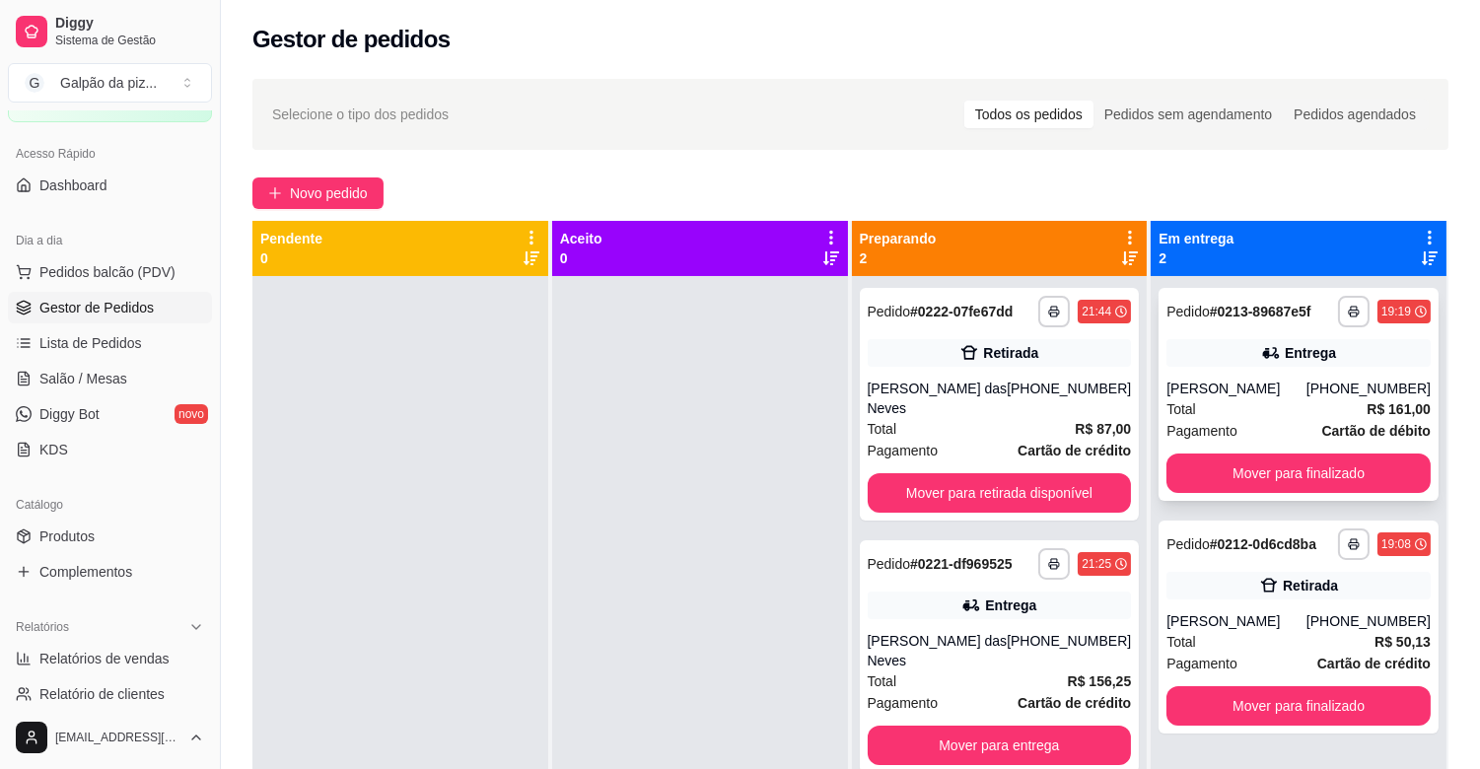
click at [1235, 395] on div "[PERSON_NAME]" at bounding box center [1236, 389] width 140 height 20
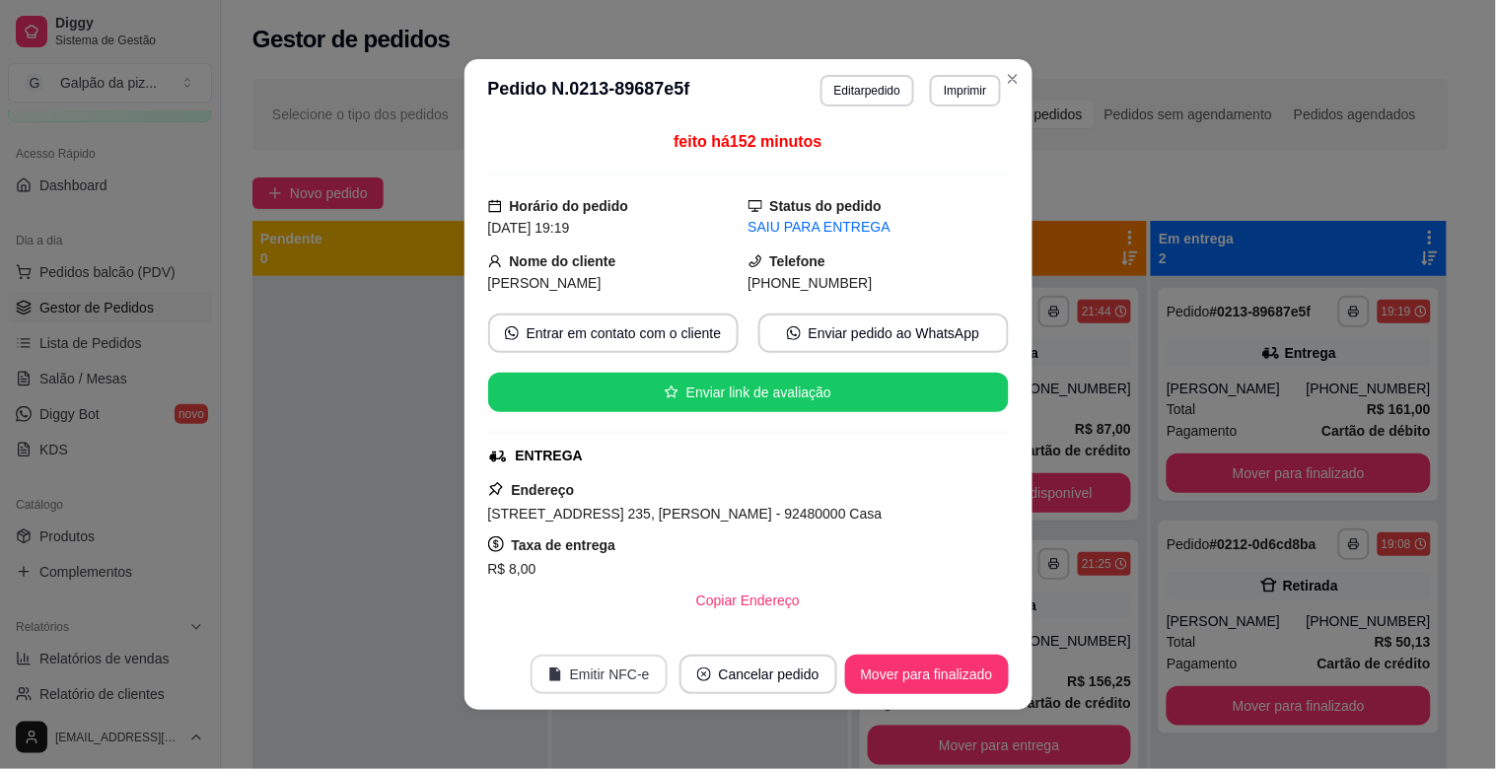
click at [616, 674] on button "Emitir NFC-e" at bounding box center [598, 674] width 137 height 39
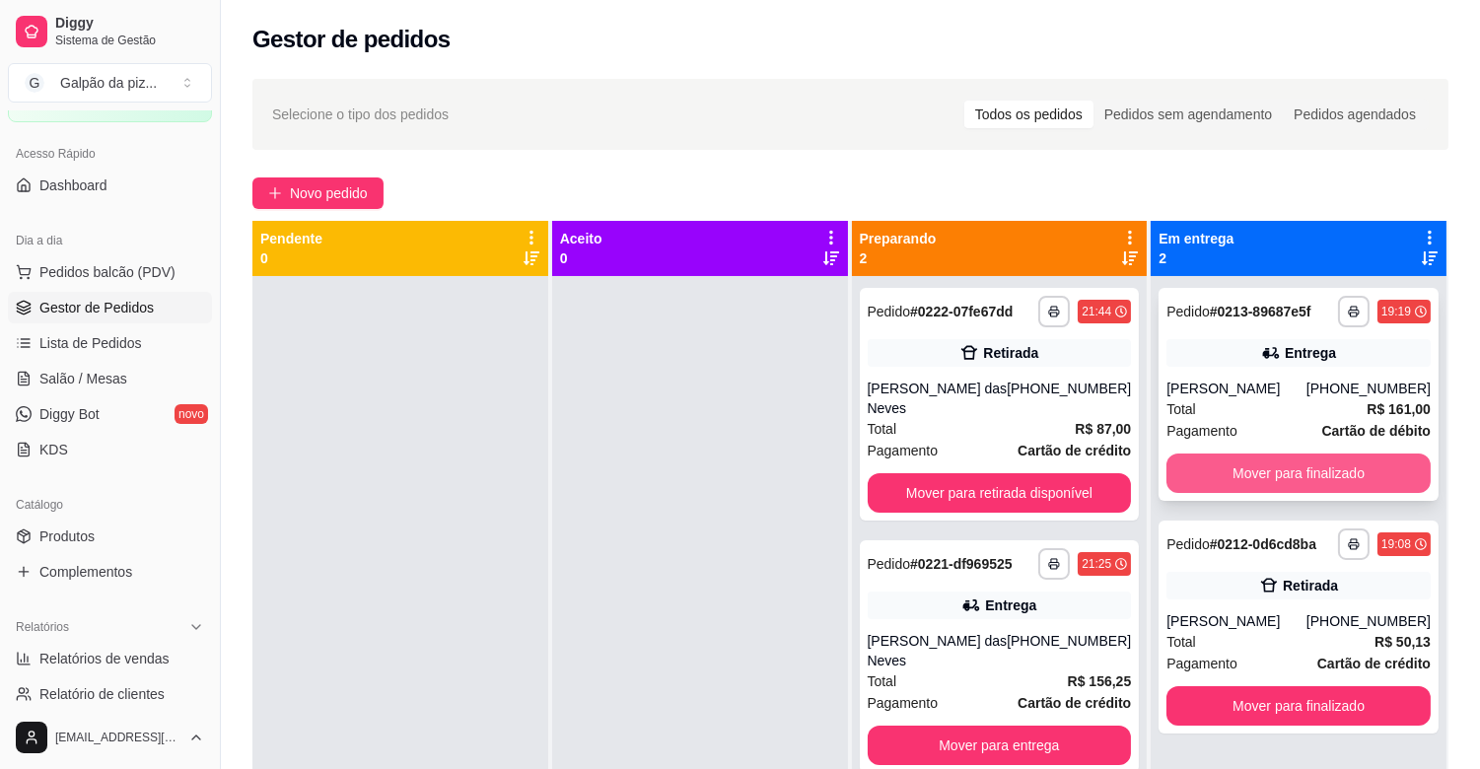
click at [1306, 457] on button "Mover para finalizado" at bounding box center [1298, 473] width 264 height 39
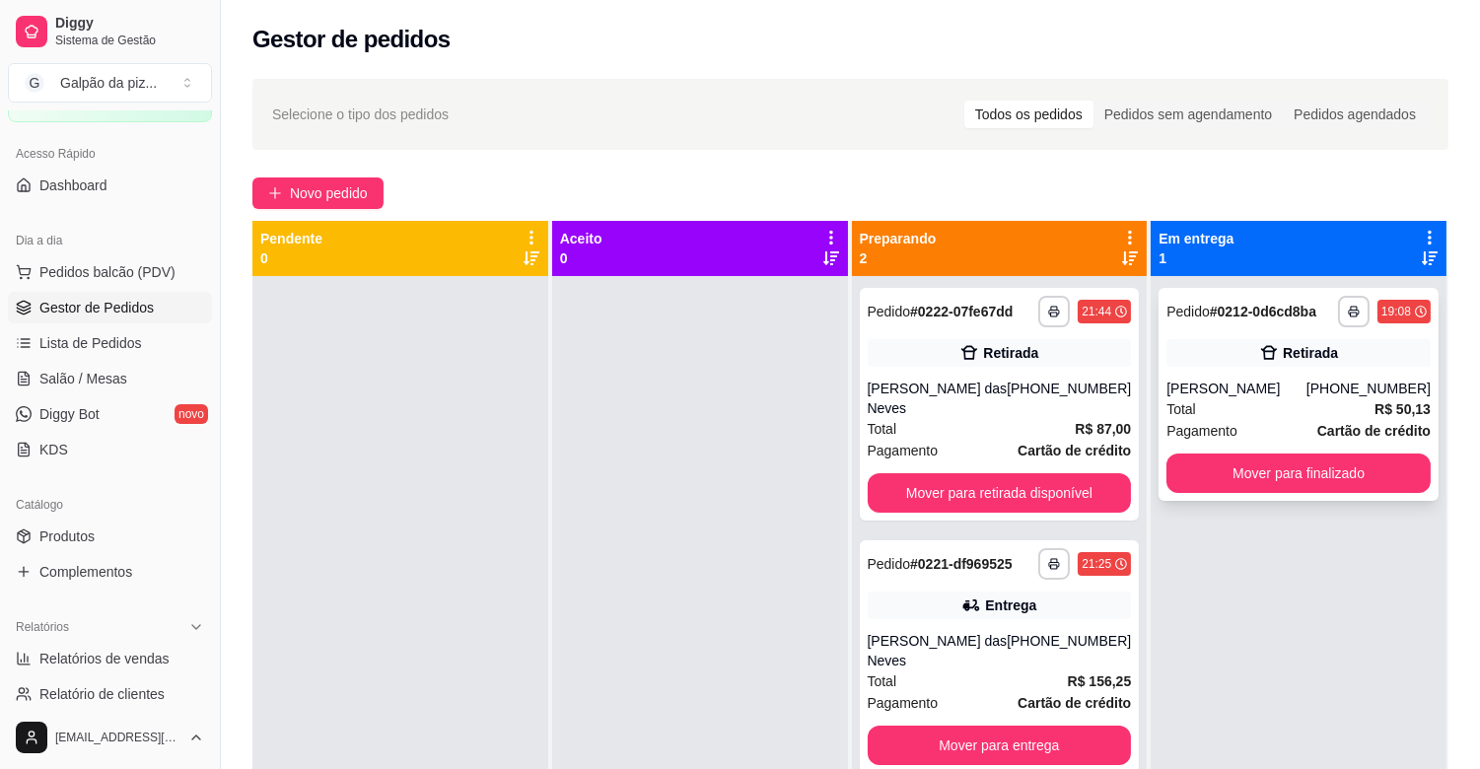
click at [1224, 401] on div "Total R$ 50,13" at bounding box center [1298, 409] width 264 height 22
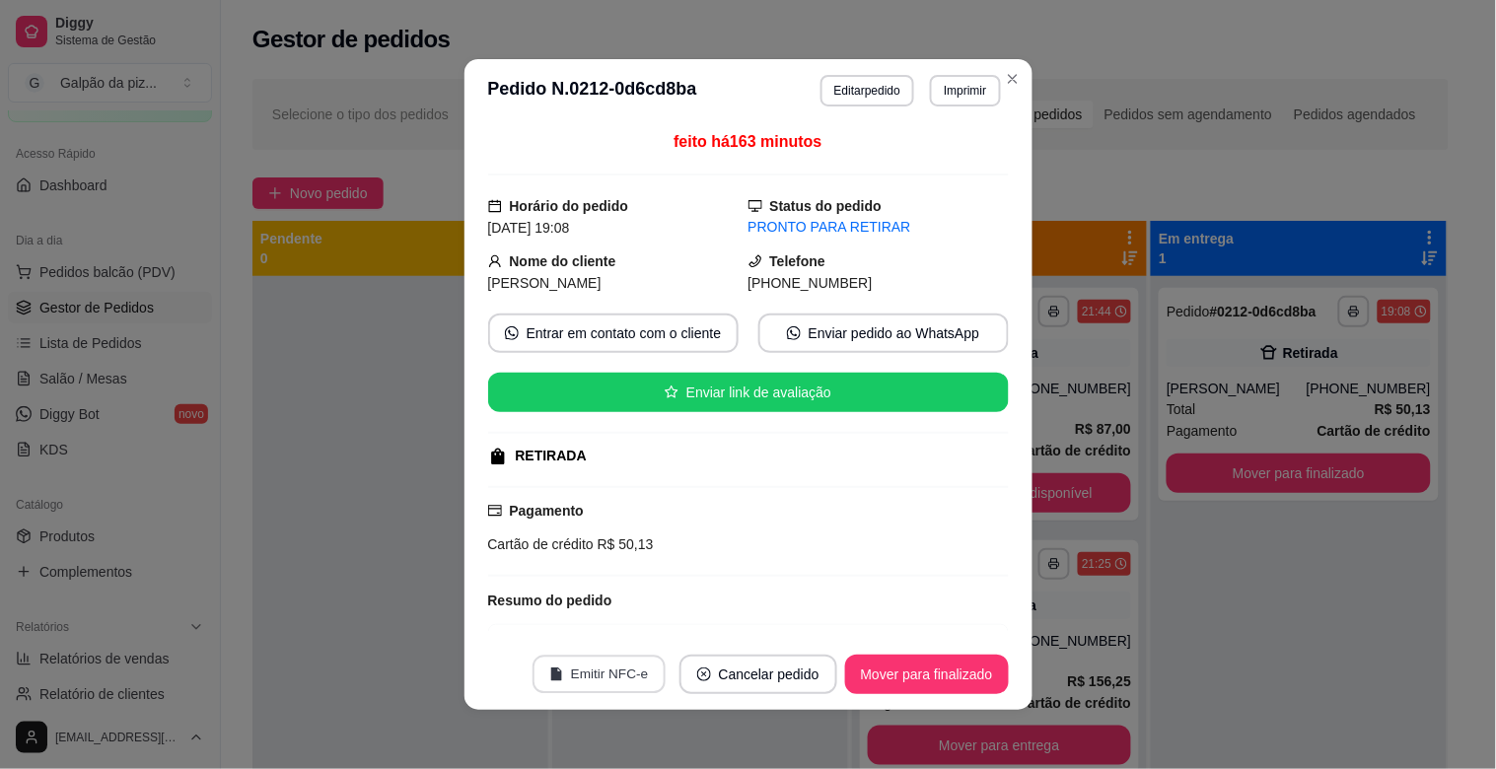
click at [605, 668] on button "Emitir NFC-e" at bounding box center [598, 675] width 133 height 38
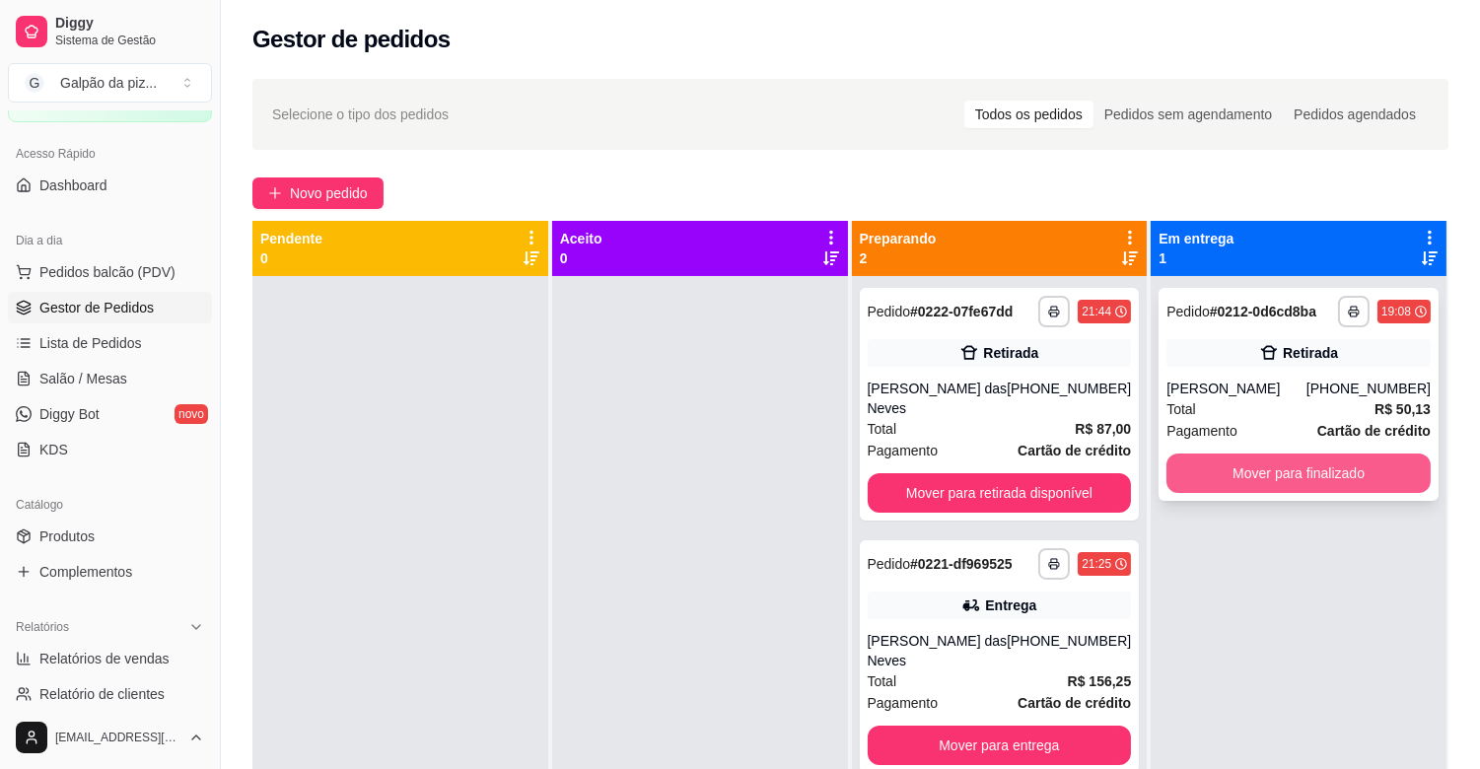
click at [1383, 460] on button "Mover para finalizado" at bounding box center [1298, 473] width 264 height 39
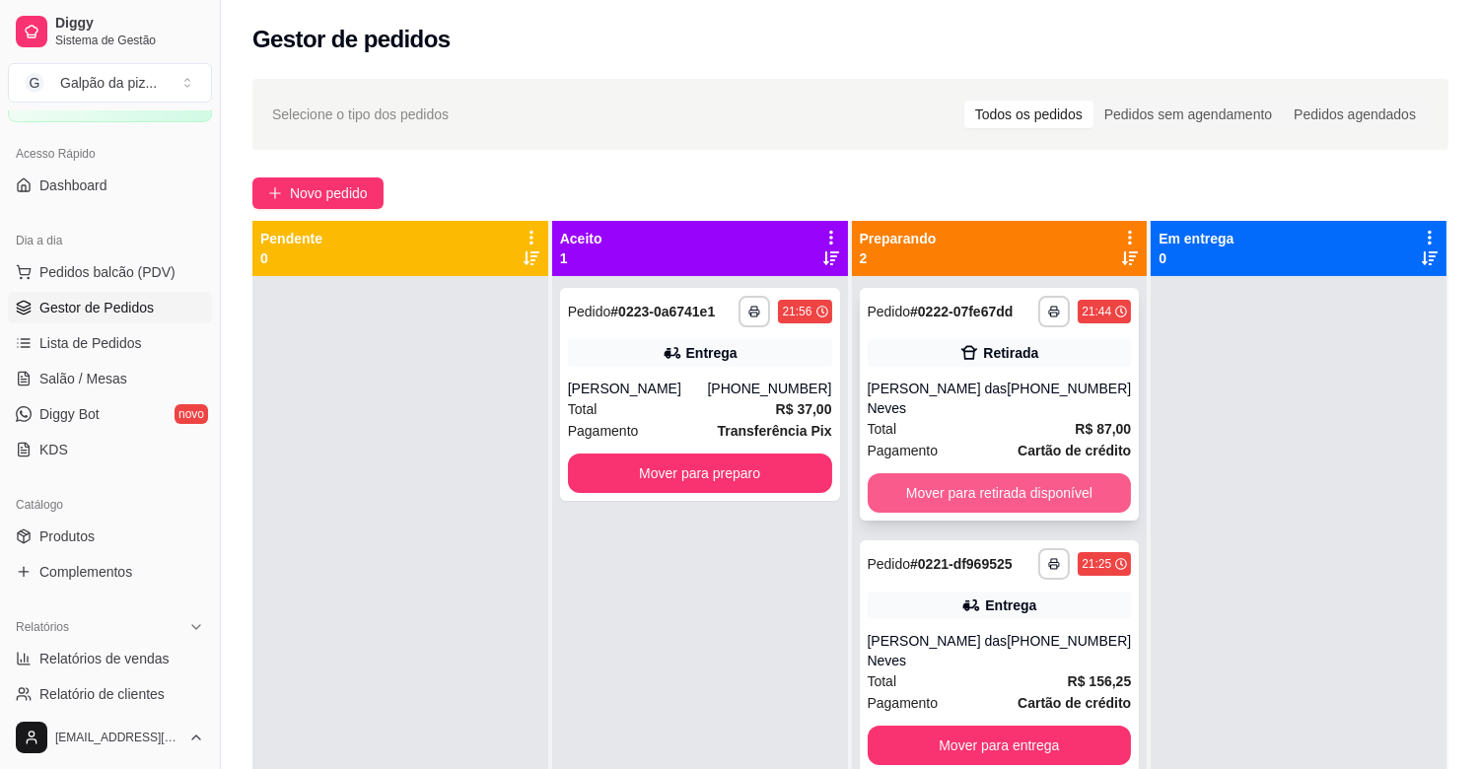
click at [909, 475] on button "Mover para retirada disponível" at bounding box center [1000, 492] width 264 height 39
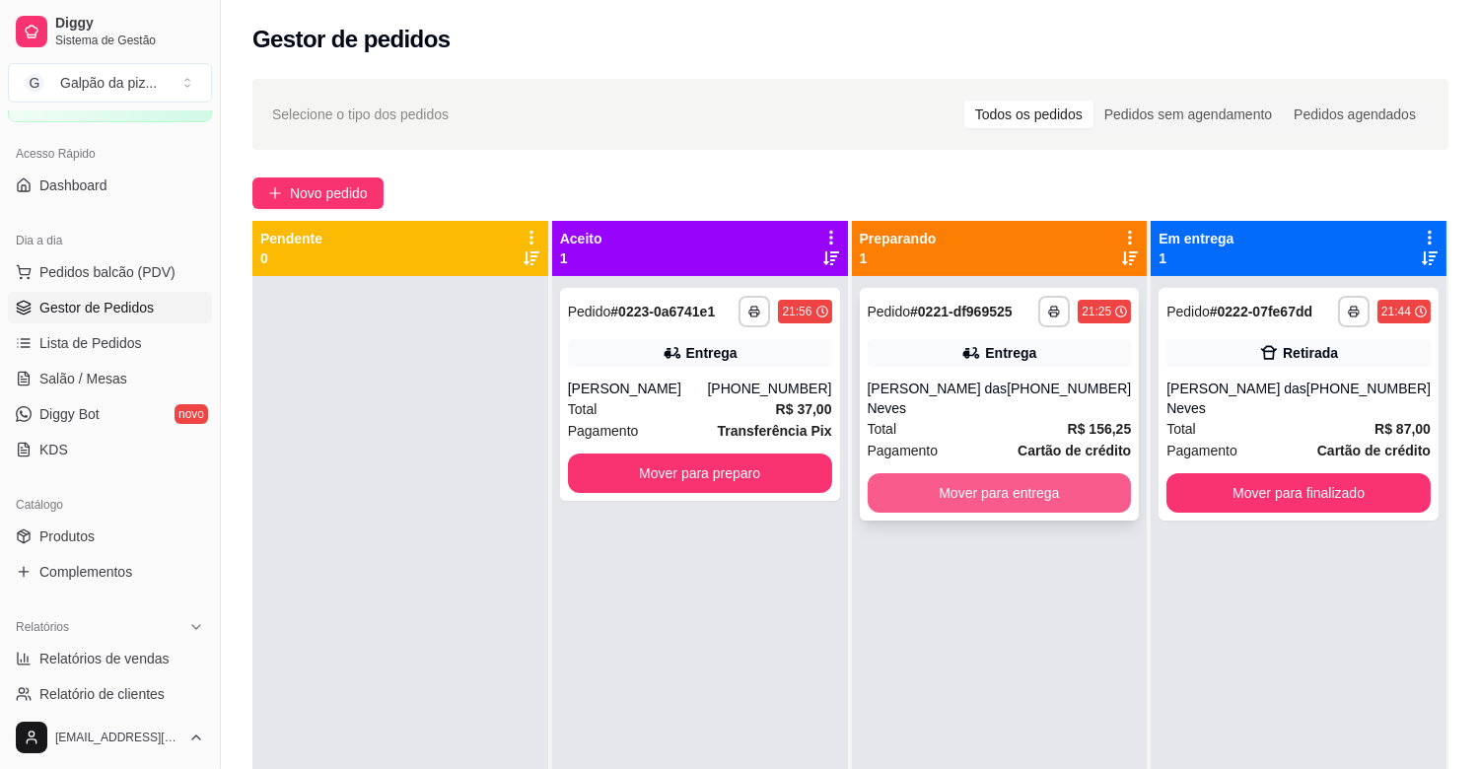
click at [992, 476] on button "Mover para entrega" at bounding box center [1000, 492] width 264 height 39
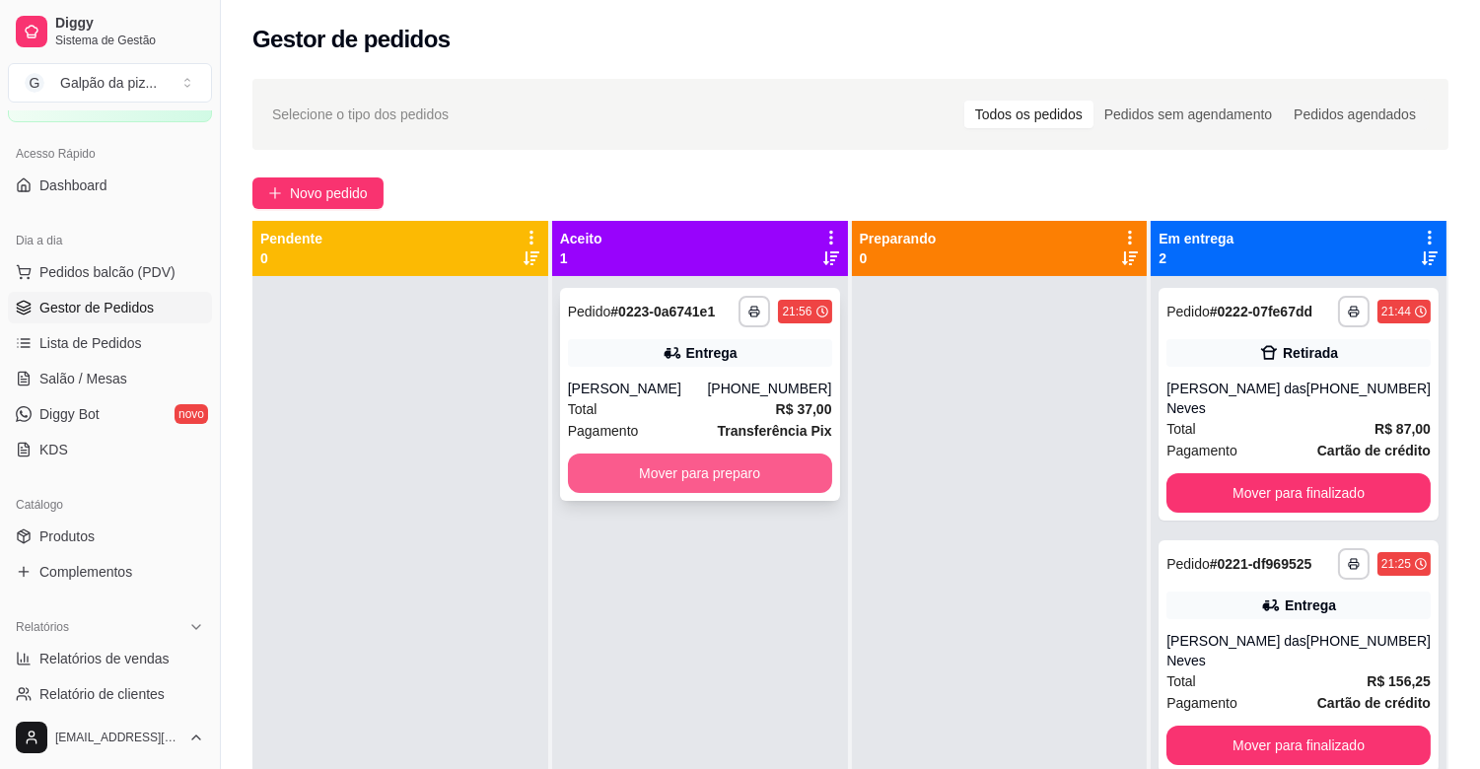
click at [670, 481] on button "Mover para preparo" at bounding box center [700, 473] width 264 height 39
